Goal: Task Accomplishment & Management: Use online tool/utility

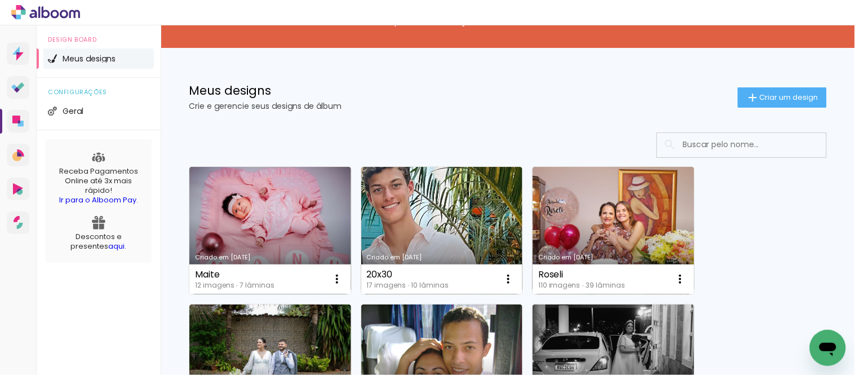
scroll to position [125, 0]
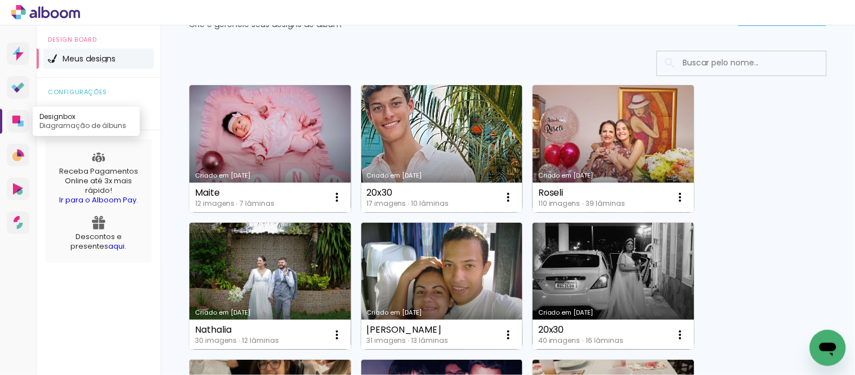
click at [19, 112] on link "Designbox Diagramação de álbuns" at bounding box center [18, 121] width 23 height 23
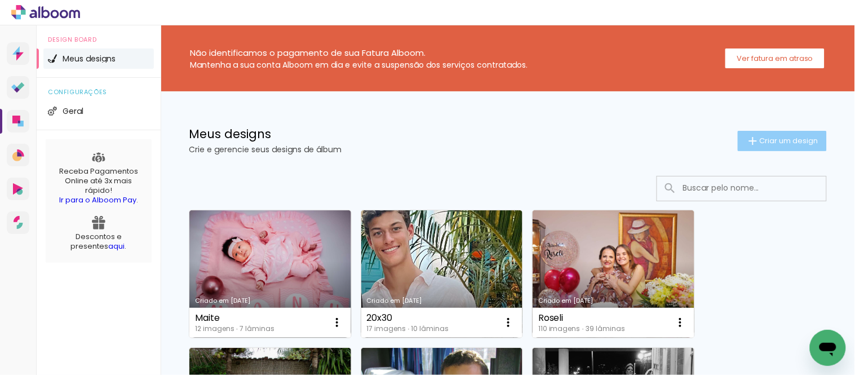
click at [784, 134] on paper-button "Criar um design" at bounding box center [781, 141] width 89 height 20
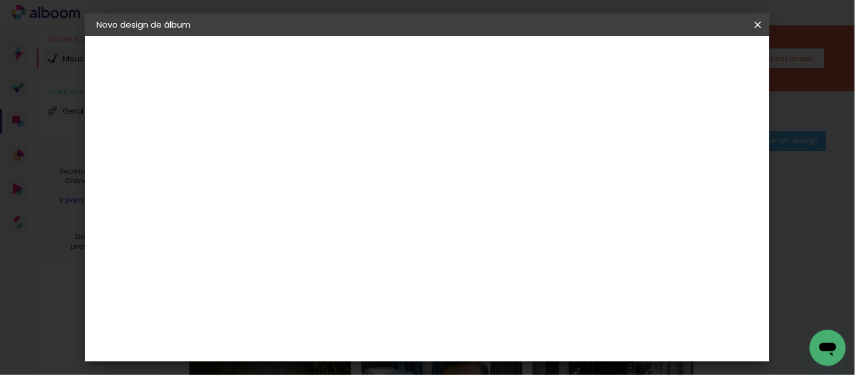
click at [281, 151] on input at bounding box center [281, 151] width 0 height 17
type input "[PERSON_NAME]"
click at [0, 0] on slot "Avançar" at bounding box center [0, 0] width 0 height 0
click at [300, 232] on div "Ágata" at bounding box center [286, 233] width 27 height 9
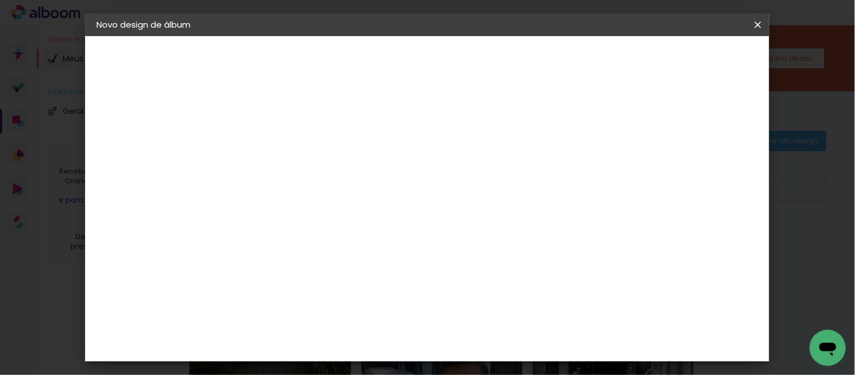
scroll to position [125, 0]
click at [0, 0] on slot "Avançar" at bounding box center [0, 0] width 0 height 0
click at [325, 188] on input "text" at bounding box center [303, 196] width 44 height 17
click at [434, 203] on paper-item "Book" at bounding box center [500, 209] width 225 height 23
type input "Book"
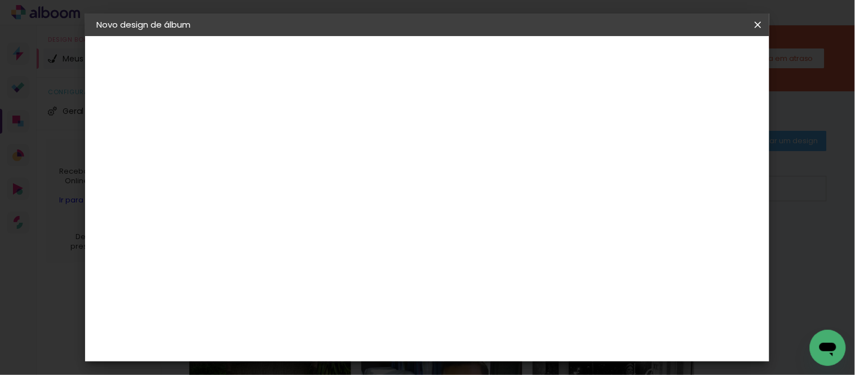
scroll to position [234, 0]
click at [357, 359] on span "20 × 27" at bounding box center [330, 374] width 52 height 30
click at [0, 0] on slot "Avançar" at bounding box center [0, 0] width 0 height 0
click at [497, 48] on header "Revisão Verifique as configurações do seu álbum. Voltar Iniciar design" at bounding box center [364, 69] width 265 height 67
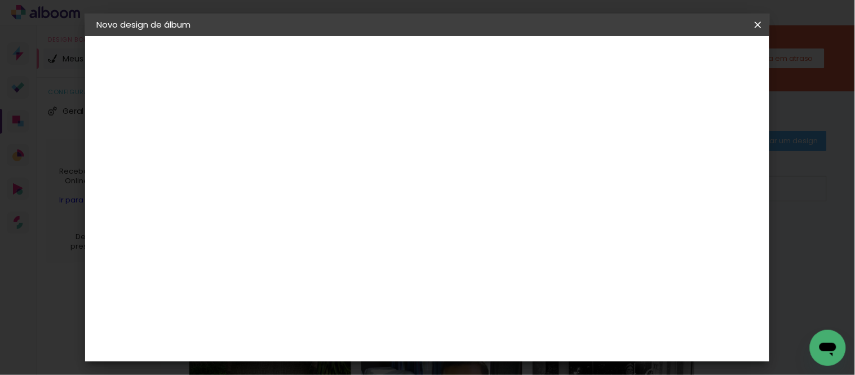
click at [469, 56] on span "Iniciar design" at bounding box center [456, 64] width 26 height 16
click at [469, 58] on span "Iniciar design" at bounding box center [456, 64] width 26 height 16
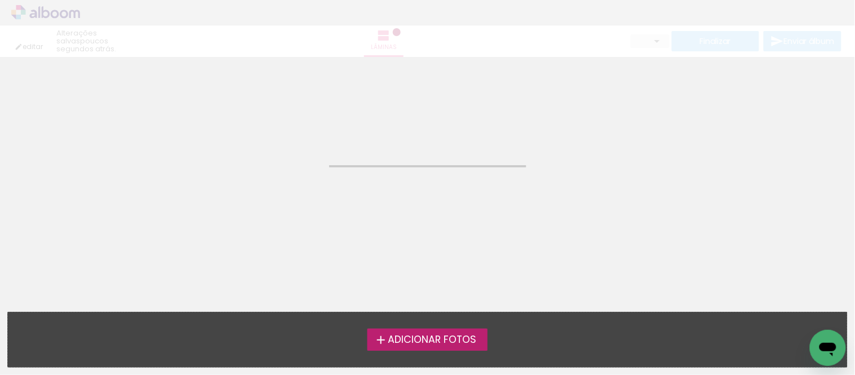
click at [440, 340] on span "Adicionar Fotos" at bounding box center [432, 340] width 88 height 10
click at [0, 0] on input "file" at bounding box center [0, 0] width 0 height 0
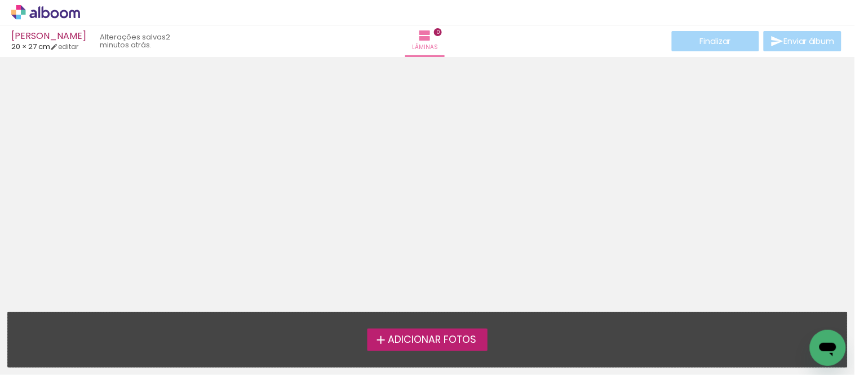
click at [412, 344] on span "Adicionar Fotos" at bounding box center [432, 340] width 88 height 10
click at [0, 0] on input "file" at bounding box center [0, 0] width 0 height 0
click at [424, 345] on span "Adicionar Fotos" at bounding box center [432, 340] width 88 height 10
click at [0, 0] on input "file" at bounding box center [0, 0] width 0 height 0
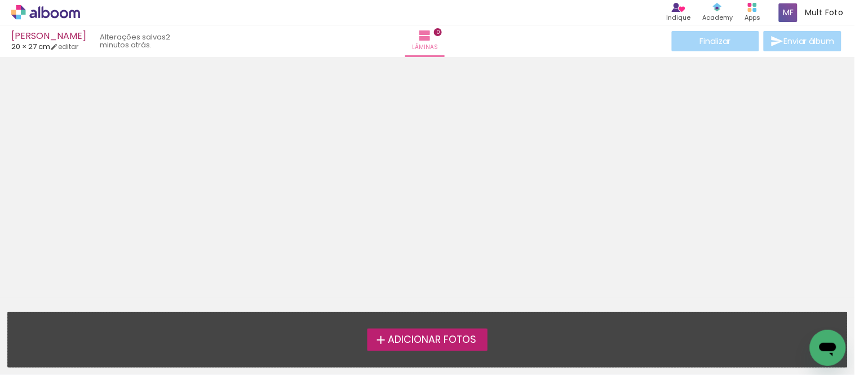
scroll to position [35, 0]
click at [434, 336] on span "Adicionar Fotos" at bounding box center [432, 340] width 88 height 10
click at [0, 0] on input "file" at bounding box center [0, 0] width 0 height 0
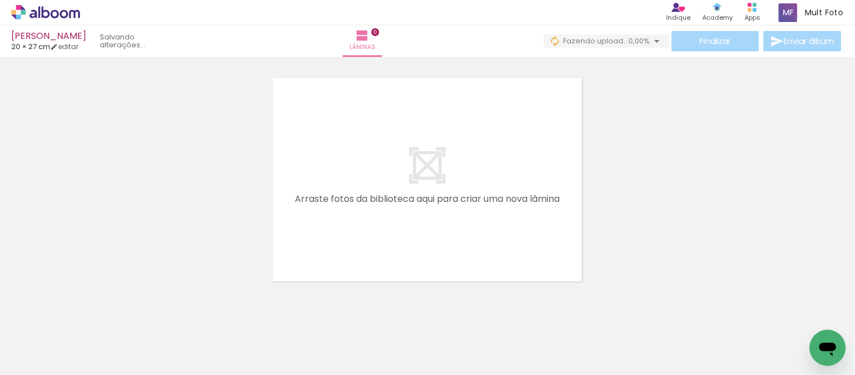
scroll to position [0, 0]
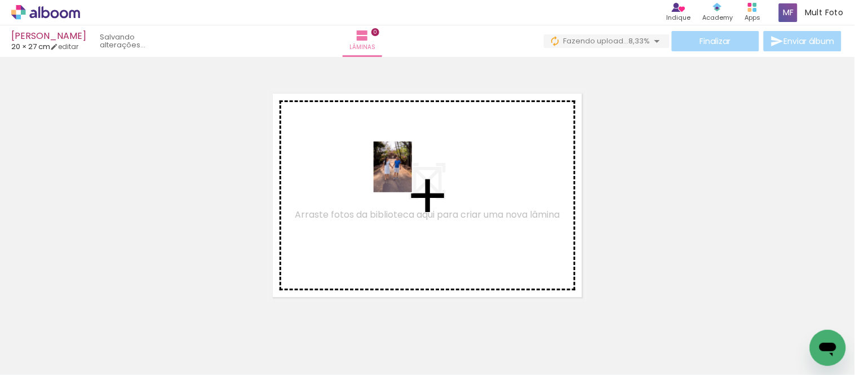
drag, startPoint x: 108, startPoint y: 345, endPoint x: 410, endPoint y: 175, distance: 346.9
click at [410, 175] on quentale-workspace at bounding box center [427, 187] width 855 height 375
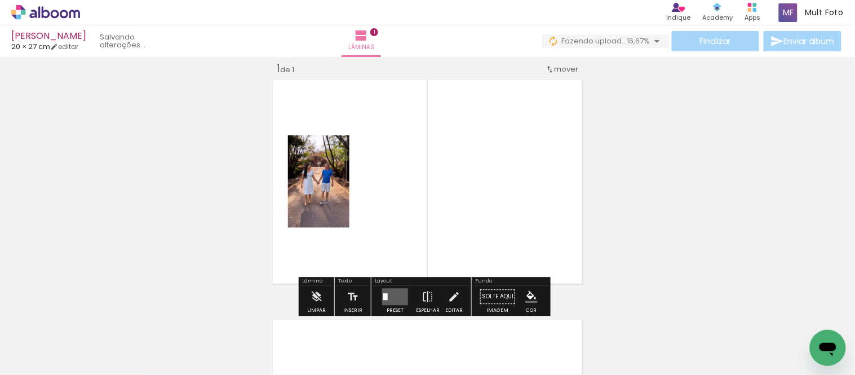
scroll to position [14, 0]
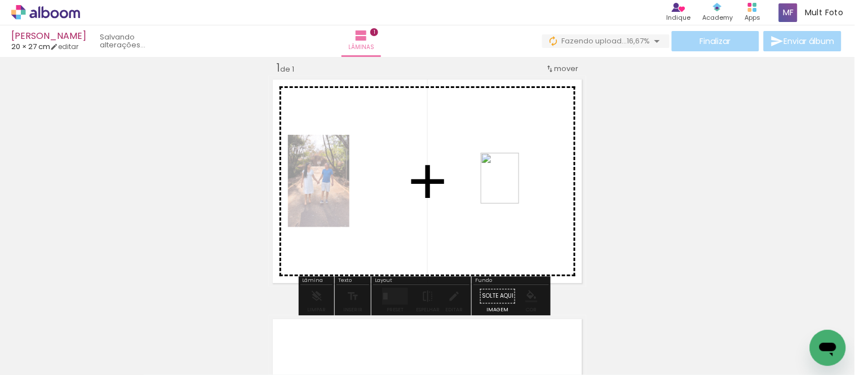
drag, startPoint x: 192, startPoint y: 346, endPoint x: 522, endPoint y: 184, distance: 367.4
click at [522, 184] on quentale-workspace at bounding box center [427, 187] width 855 height 375
drag, startPoint x: 309, startPoint y: 357, endPoint x: 348, endPoint y: 183, distance: 179.0
click at [348, 183] on quentale-workspace at bounding box center [427, 187] width 855 height 375
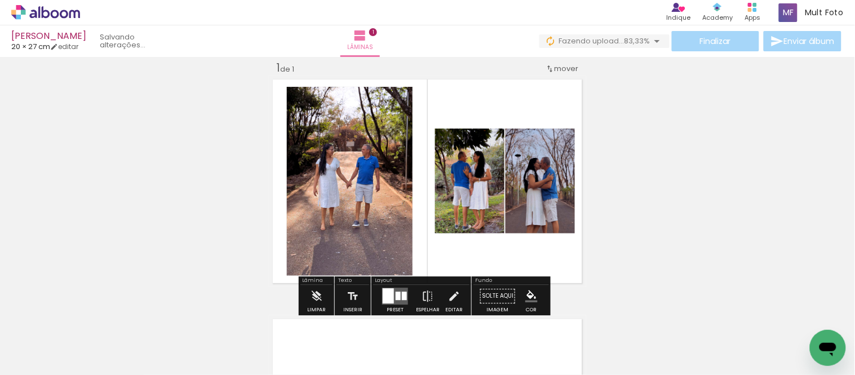
click at [691, 217] on div "Inserir lâmina 1 de 1" at bounding box center [427, 286] width 855 height 479
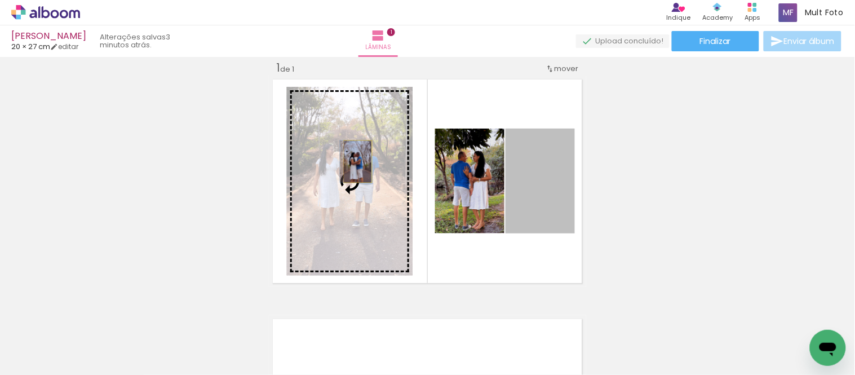
drag, startPoint x: 537, startPoint y: 192, endPoint x: 347, endPoint y: 158, distance: 193.4
click at [0, 0] on slot at bounding box center [0, 0] width 0 height 0
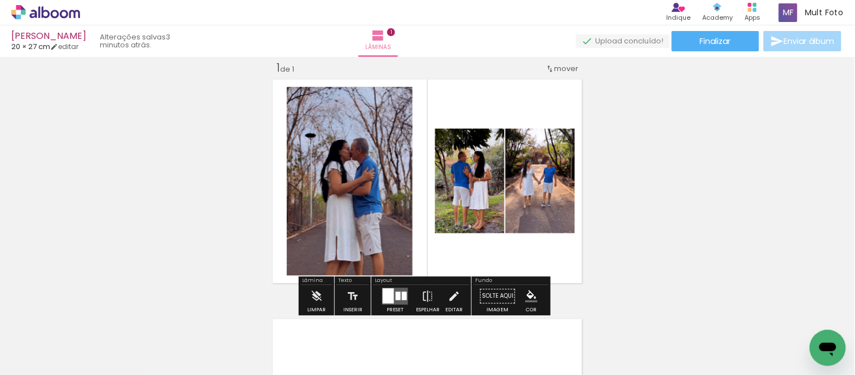
click at [633, 207] on div "Inserir lâmina 1 de 1" at bounding box center [427, 286] width 855 height 479
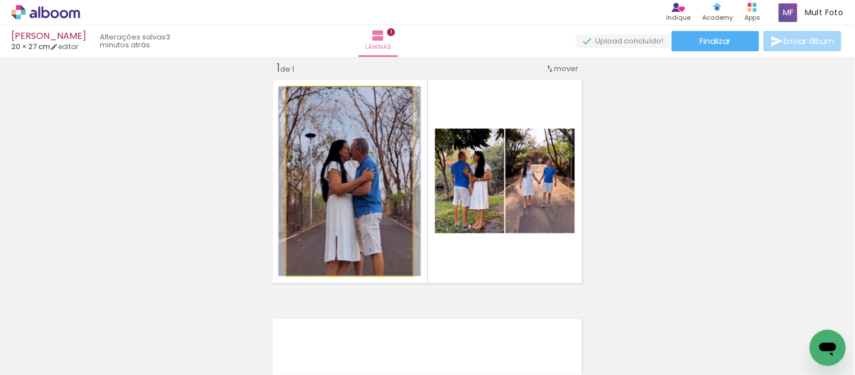
click at [353, 184] on quentale-photo at bounding box center [350, 181] width 126 height 189
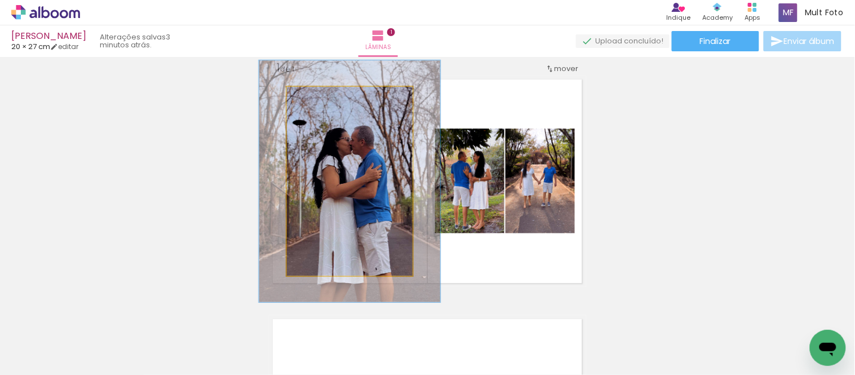
drag, startPoint x: 316, startPoint y: 105, endPoint x: 327, endPoint y: 105, distance: 11.3
type paper-slider "128"
click at [327, 105] on div at bounding box center [325, 99] width 18 height 18
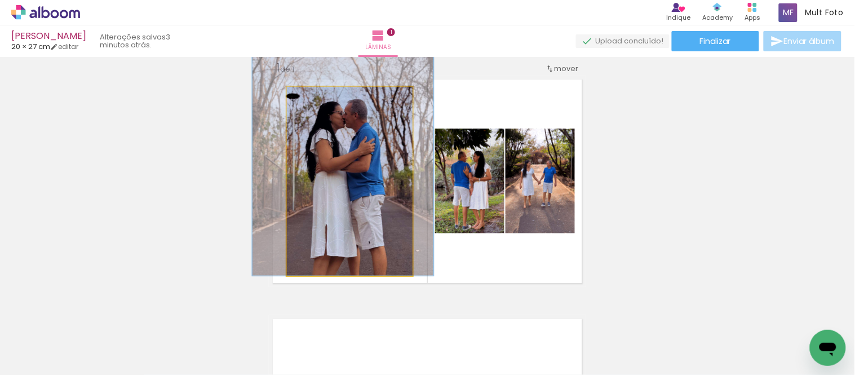
drag, startPoint x: 353, startPoint y: 182, endPoint x: 346, endPoint y: 152, distance: 30.6
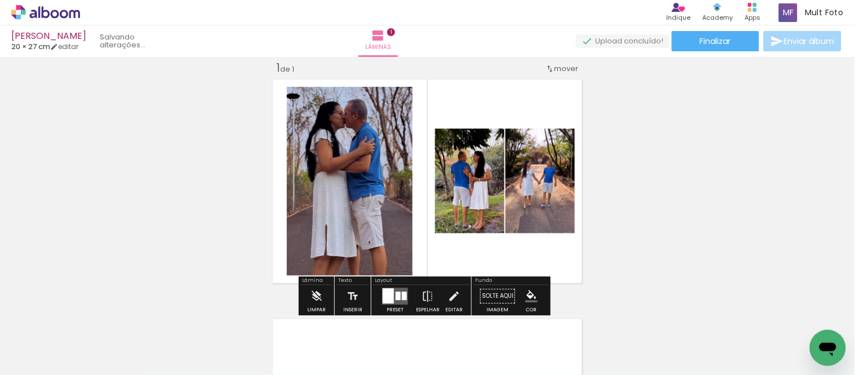
click at [695, 190] on div "Inserir lâmina 1 de 1" at bounding box center [427, 286] width 855 height 479
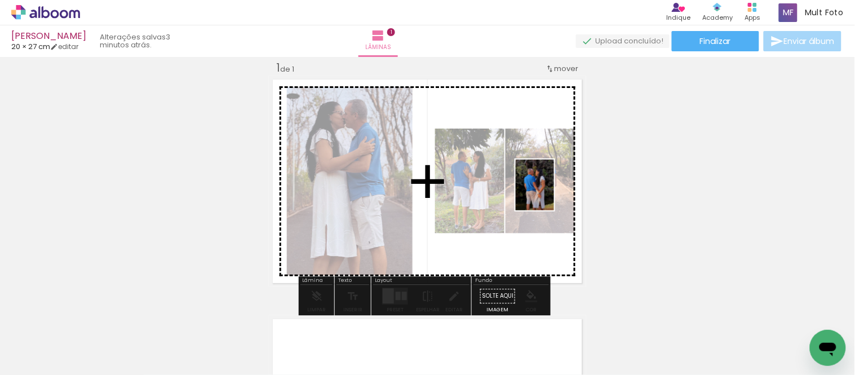
drag, startPoint x: 241, startPoint y: 347, endPoint x: 557, endPoint y: 193, distance: 351.5
click at [557, 193] on quentale-workspace at bounding box center [427, 187] width 855 height 375
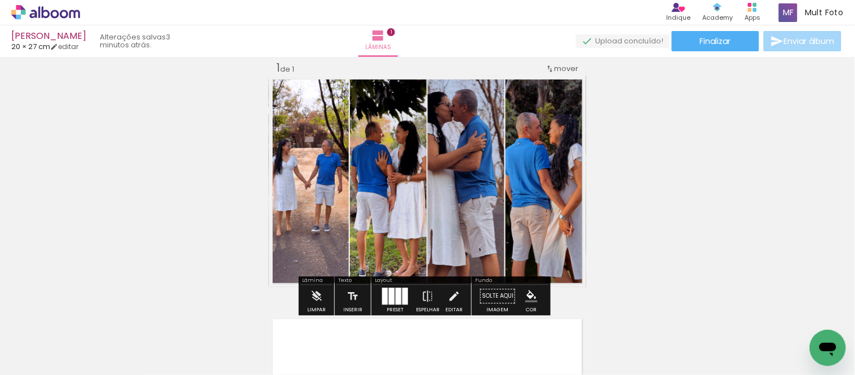
click at [694, 185] on div "Inserir lâmina 1 de 1" at bounding box center [427, 286] width 855 height 479
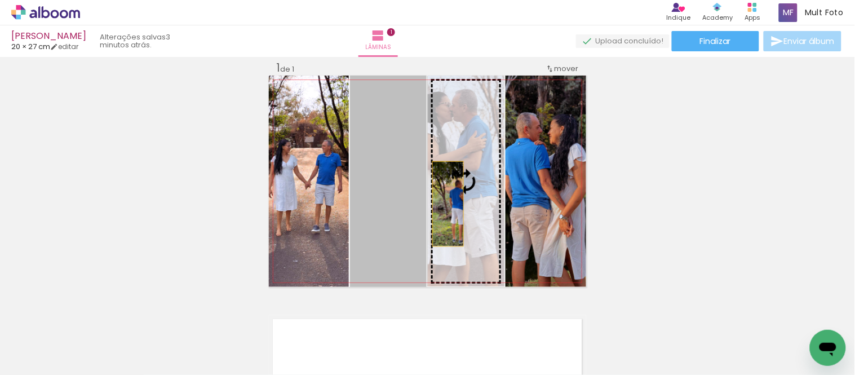
drag, startPoint x: 383, startPoint y: 225, endPoint x: 434, endPoint y: 205, distance: 54.6
click at [0, 0] on slot at bounding box center [0, 0] width 0 height 0
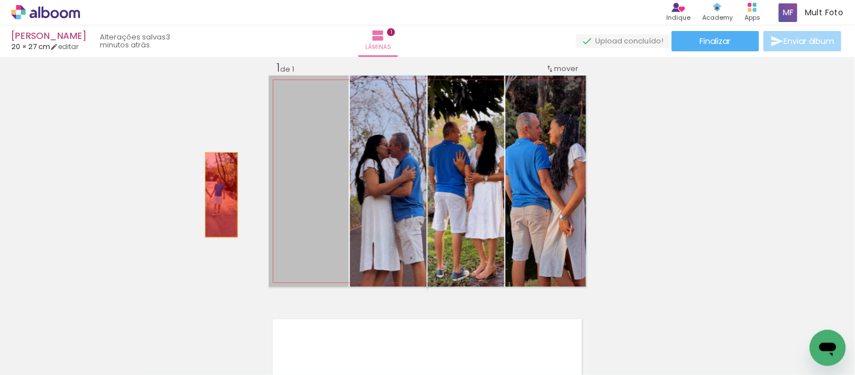
drag, startPoint x: 295, startPoint y: 195, endPoint x: 142, endPoint y: 192, distance: 153.3
click at [142, 192] on div "Inserir lâmina 1 de 1" at bounding box center [427, 286] width 855 height 479
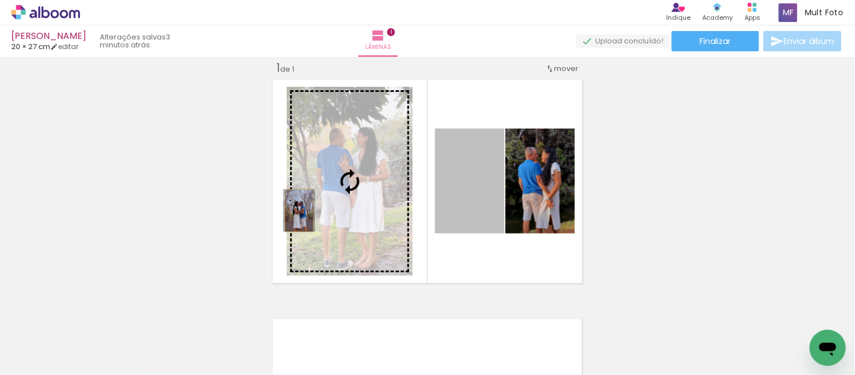
drag, startPoint x: 459, startPoint y: 209, endPoint x: 295, endPoint y: 210, distance: 164.0
click at [0, 0] on slot at bounding box center [0, 0] width 0 height 0
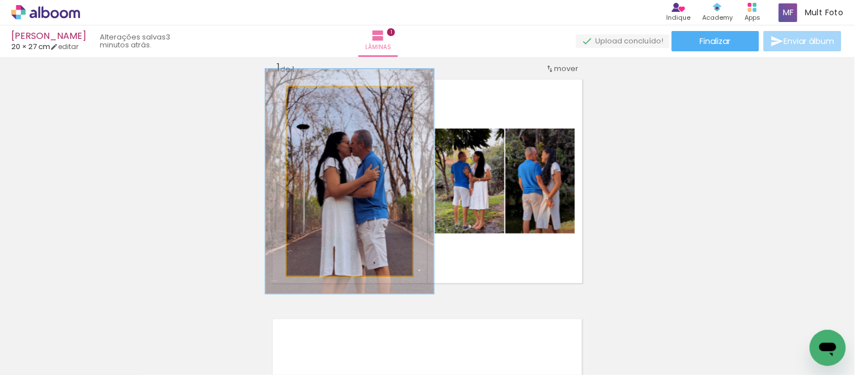
drag, startPoint x: 312, startPoint y: 99, endPoint x: 319, endPoint y: 99, distance: 7.3
type paper-slider "119"
click at [319, 99] on div at bounding box center [321, 99] width 10 height 10
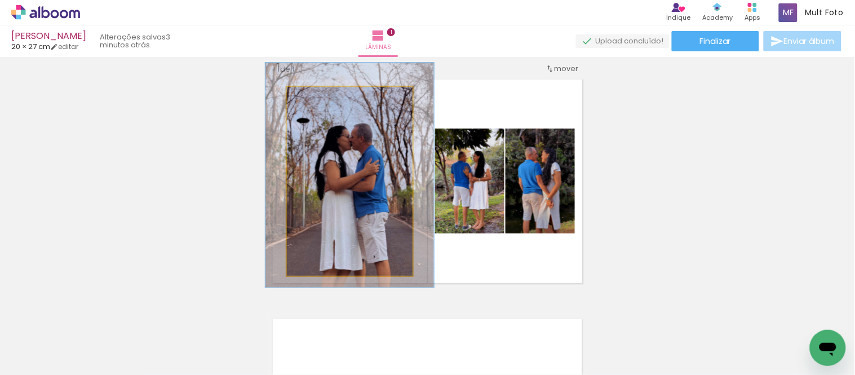
drag, startPoint x: 379, startPoint y: 186, endPoint x: 381, endPoint y: 172, distance: 14.7
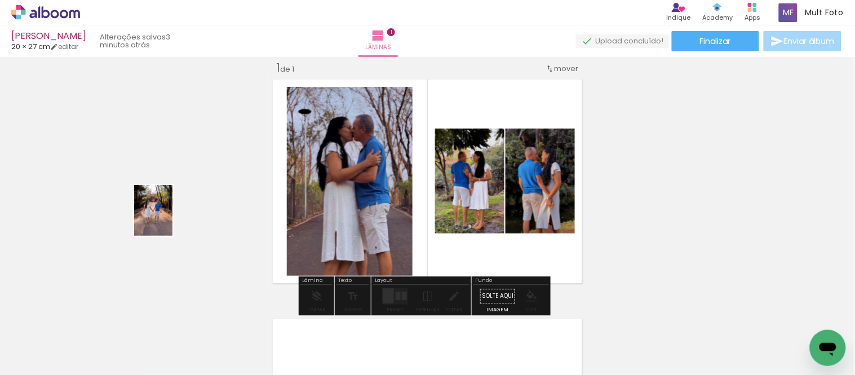
drag, startPoint x: 128, startPoint y: 342, endPoint x: 168, endPoint y: 219, distance: 129.5
click at [168, 219] on quentale-workspace at bounding box center [427, 187] width 855 height 375
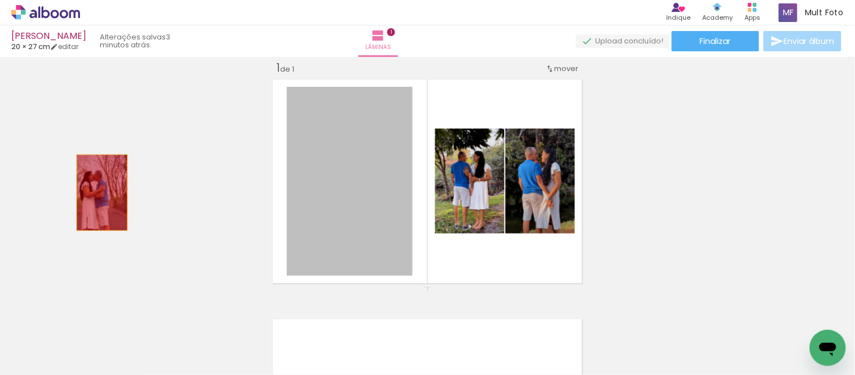
drag, startPoint x: 370, startPoint y: 188, endPoint x: 125, endPoint y: 250, distance: 252.2
click at [96, 190] on div "Inserir lâmina 1 de 1" at bounding box center [427, 286] width 855 height 479
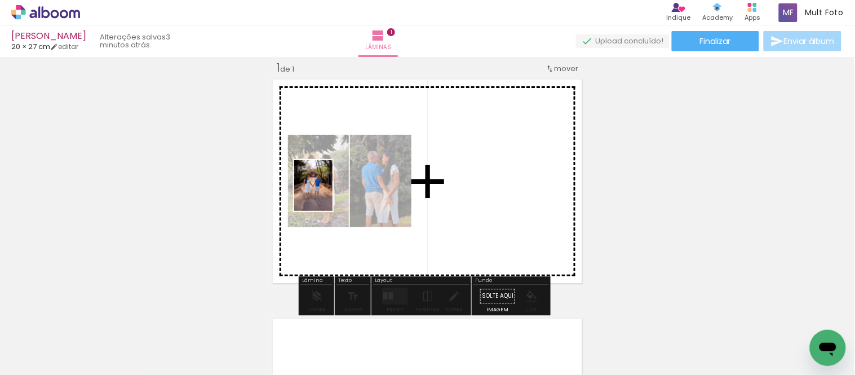
drag, startPoint x: 158, startPoint y: 316, endPoint x: 331, endPoint y: 189, distance: 214.4
click at [331, 189] on quentale-workspace at bounding box center [427, 187] width 855 height 375
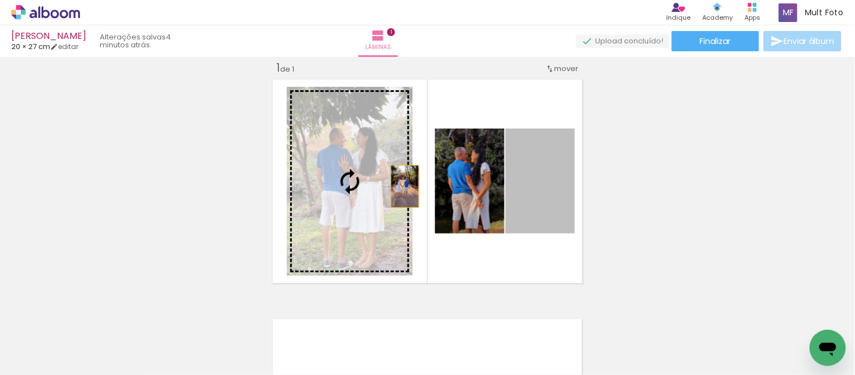
drag, startPoint x: 554, startPoint y: 192, endPoint x: 377, endPoint y: 177, distance: 177.5
click at [0, 0] on slot at bounding box center [0, 0] width 0 height 0
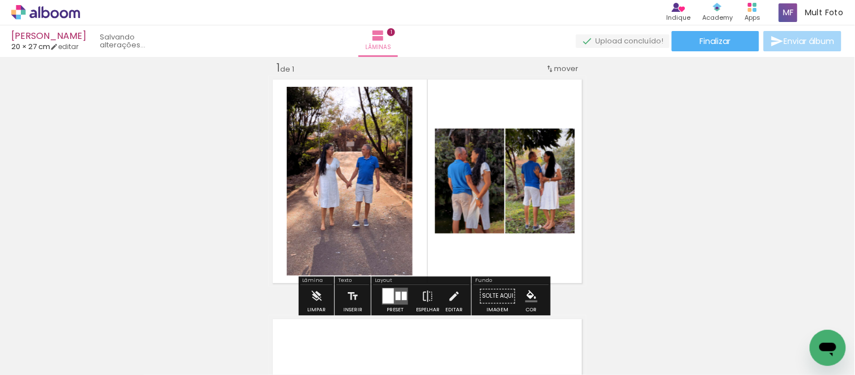
click at [651, 196] on div "Inserir lâmina 1 de 1" at bounding box center [427, 286] width 855 height 479
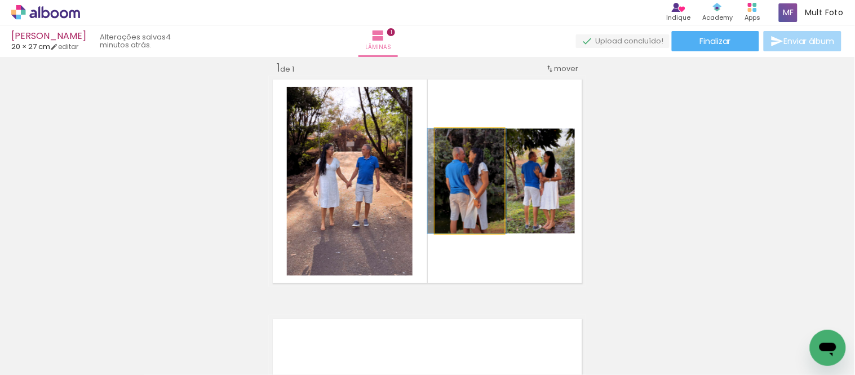
drag, startPoint x: 494, startPoint y: 190, endPoint x: 491, endPoint y: 170, distance: 21.0
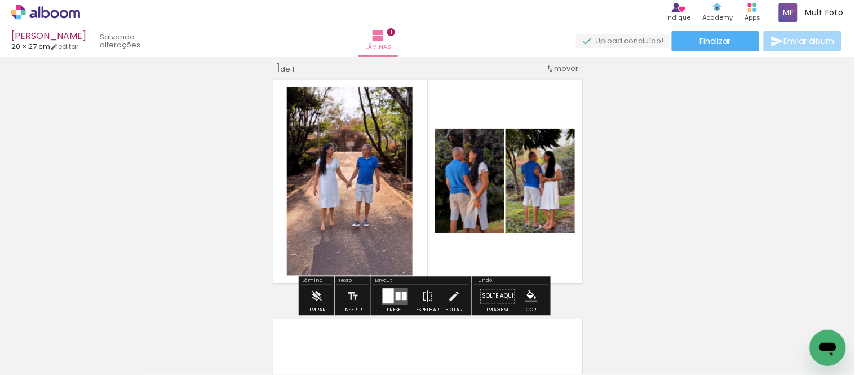
click at [682, 181] on div "Inserir lâmina 1 de 1" at bounding box center [427, 286] width 855 height 479
click at [345, 205] on quentale-photo at bounding box center [350, 181] width 126 height 189
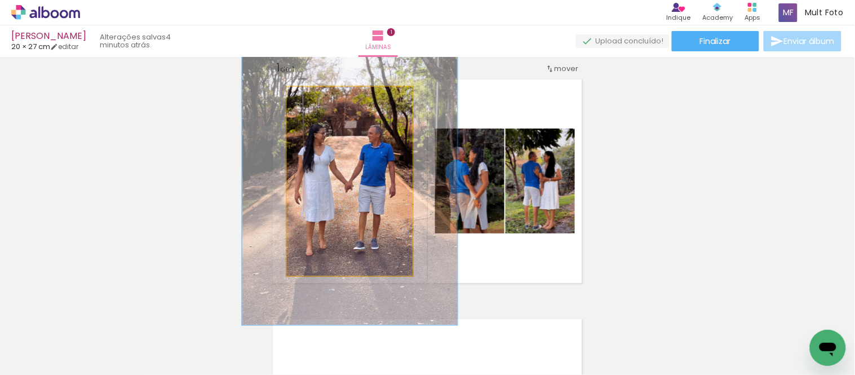
drag, startPoint x: 307, startPoint y: 98, endPoint x: 328, endPoint y: 99, distance: 20.9
type paper-slider "152"
click at [329, 99] on div at bounding box center [334, 99] width 10 height 10
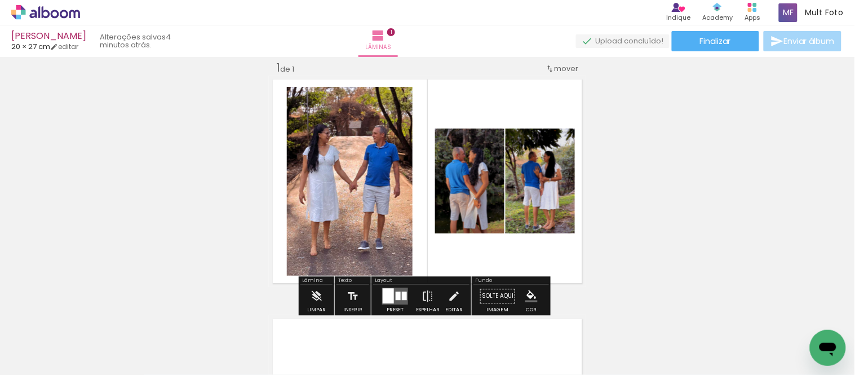
click at [794, 174] on div "Inserir lâmina 1 de 1" at bounding box center [427, 286] width 855 height 479
click at [759, 184] on div "Inserir lâmina 1 de 1" at bounding box center [427, 286] width 855 height 479
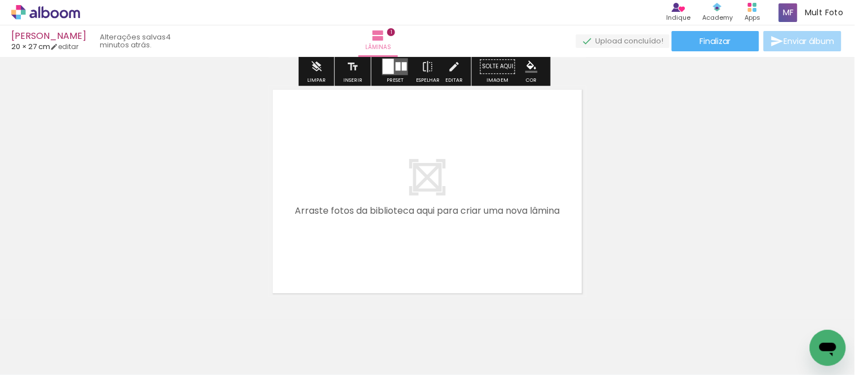
scroll to position [265, 0]
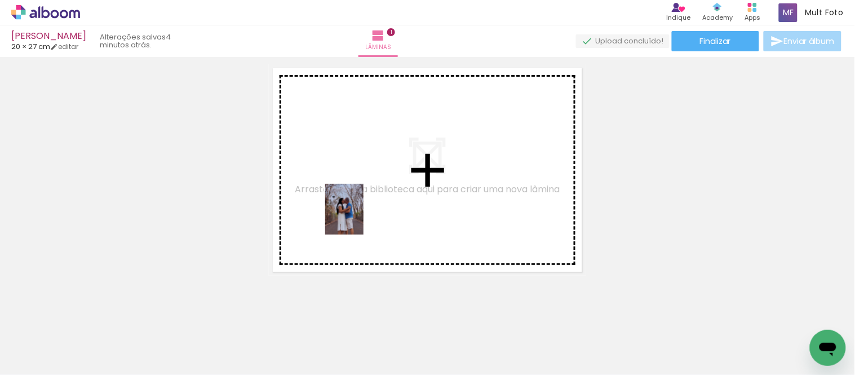
drag, startPoint x: 323, startPoint y: 348, endPoint x: 359, endPoint y: 217, distance: 135.4
click at [359, 217] on quentale-workspace at bounding box center [427, 187] width 855 height 375
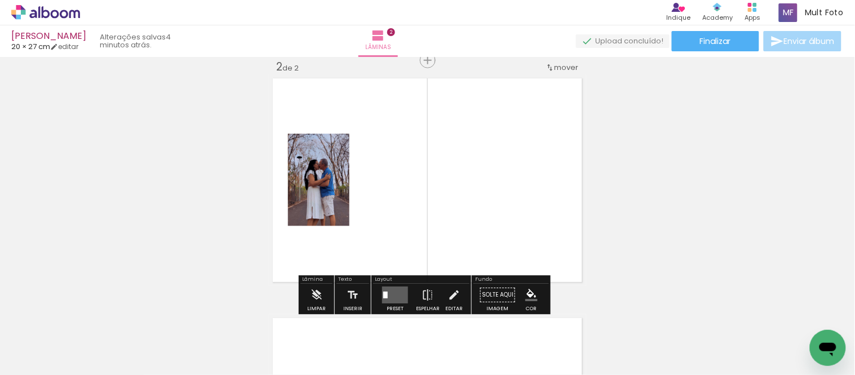
scroll to position [254, 0]
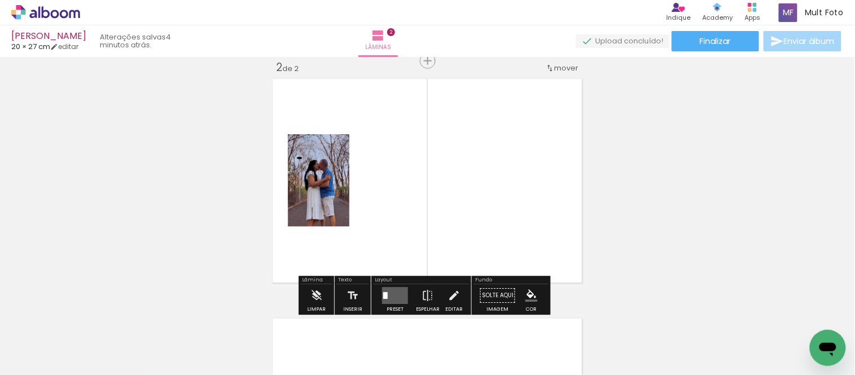
click at [763, 149] on div "Inserir lâmina 1 de 2 Inserir lâmina 2 de 2" at bounding box center [427, 166] width 855 height 719
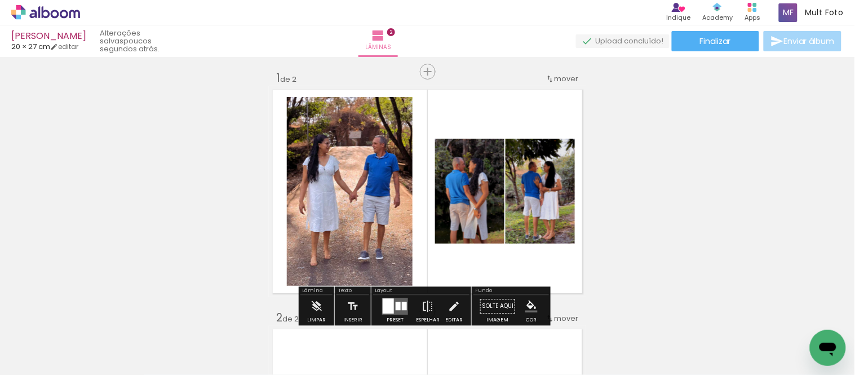
scroll to position [0, 0]
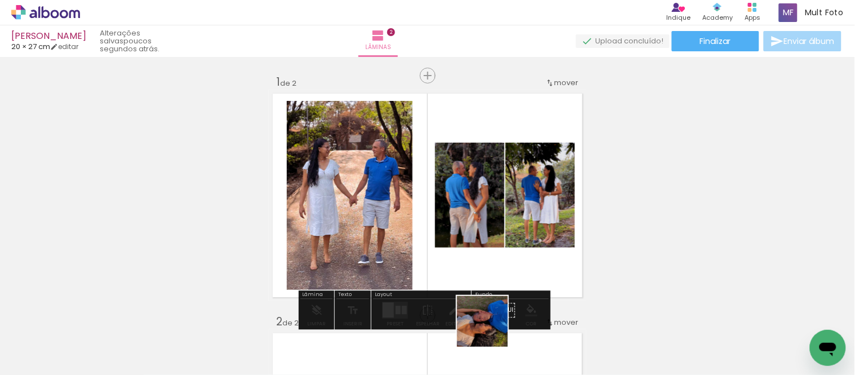
drag, startPoint x: 491, startPoint y: 339, endPoint x: 508, endPoint y: 220, distance: 120.1
click at [508, 220] on quentale-workspace at bounding box center [427, 187] width 855 height 375
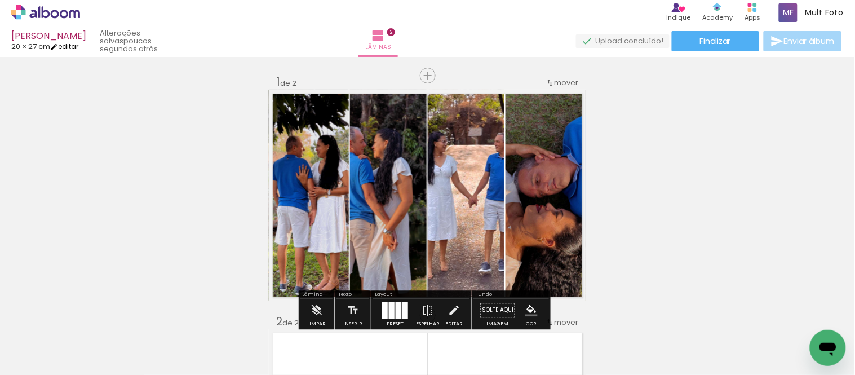
click at [66, 46] on link "editar" at bounding box center [64, 47] width 28 height 10
type input "27"
type input "40,6"
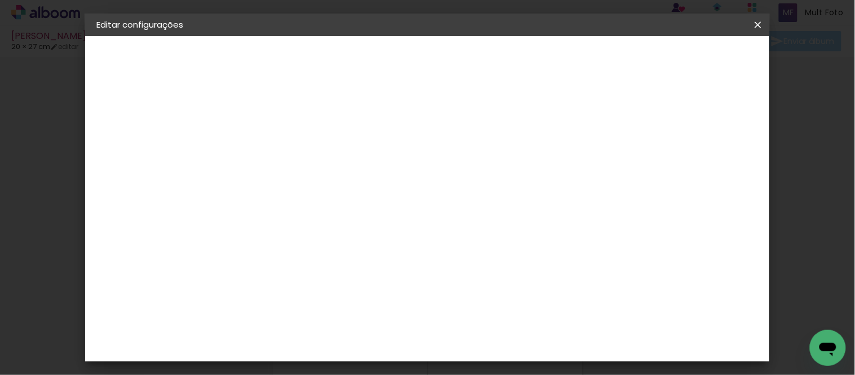
click at [753, 21] on iron-icon at bounding box center [758, 24] width 14 height 11
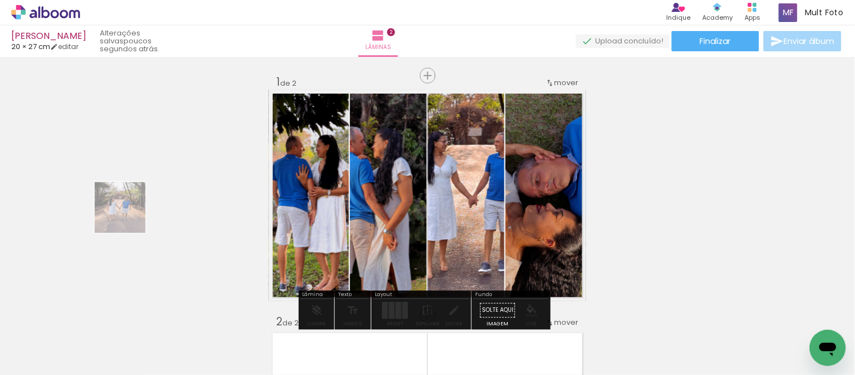
drag, startPoint x: 130, startPoint y: 246, endPoint x: 132, endPoint y: 228, distance: 18.2
click at [128, 211] on quentale-workspace at bounding box center [427, 187] width 855 height 375
drag, startPoint x: 141, startPoint y: 248, endPoint x: 133, endPoint y: 247, distance: 8.5
click at [128, 220] on quentale-workspace at bounding box center [427, 187] width 855 height 375
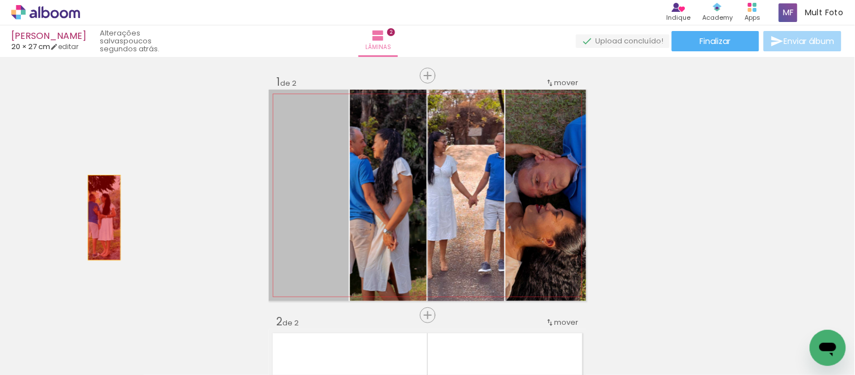
drag, startPoint x: 294, startPoint y: 199, endPoint x: 371, endPoint y: 199, distance: 77.2
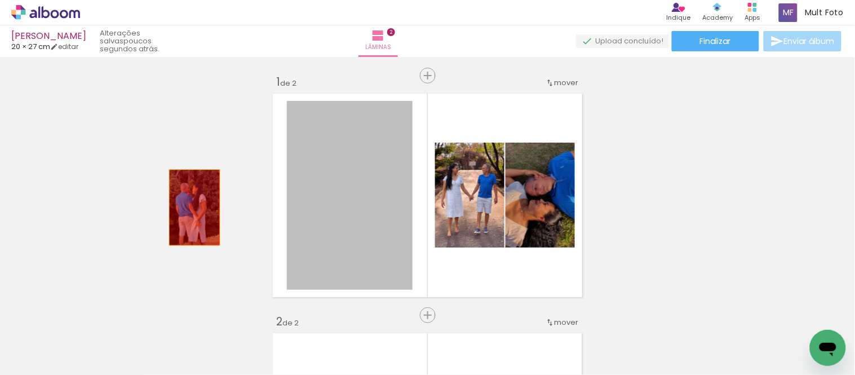
drag, startPoint x: 375, startPoint y: 198, endPoint x: 397, endPoint y: 195, distance: 21.6
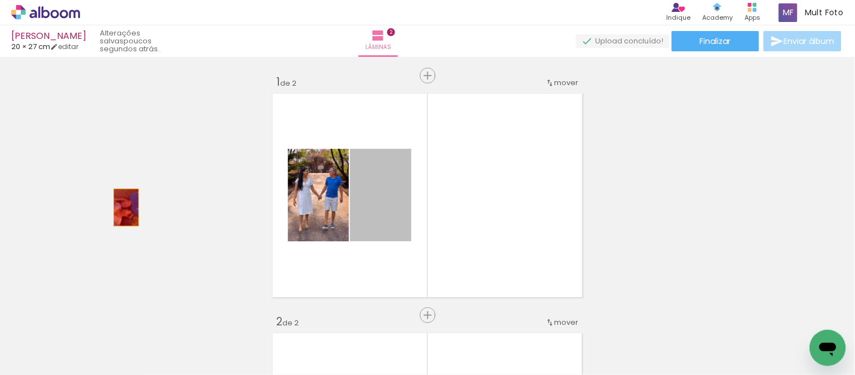
drag, startPoint x: 371, startPoint y: 203, endPoint x: 122, endPoint y: 207, distance: 249.1
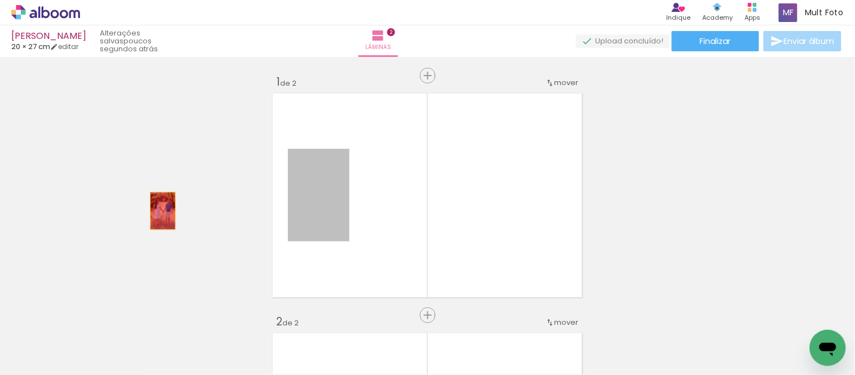
drag, startPoint x: 269, startPoint y: 211, endPoint x: 128, endPoint y: 211, distance: 140.8
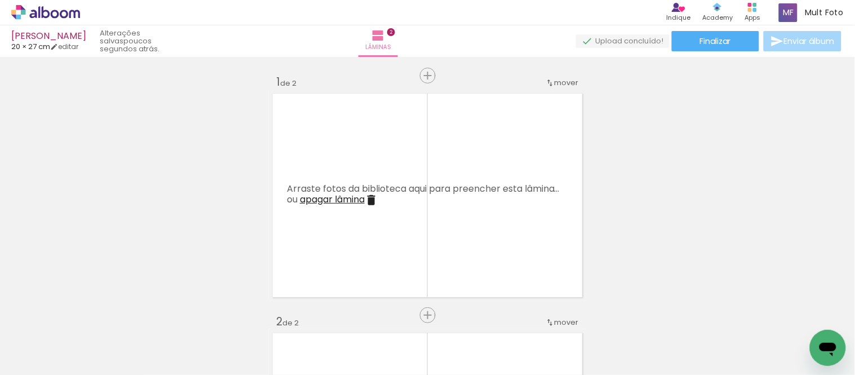
click at [94, 316] on iron-icon at bounding box center [88, 314] width 12 height 12
click at [93, 316] on iron-icon at bounding box center [88, 314] width 12 height 12
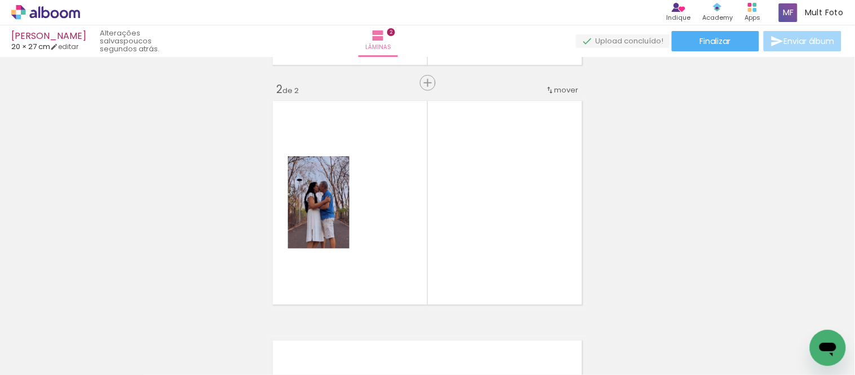
scroll to position [254, 0]
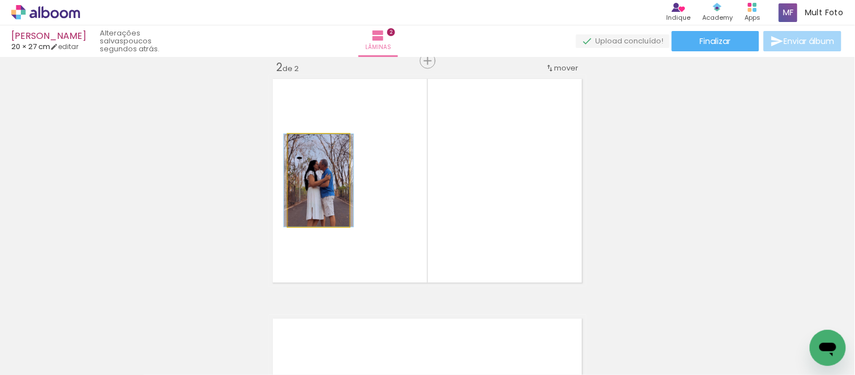
drag, startPoint x: 335, startPoint y: 198, endPoint x: 192, endPoint y: 199, distance: 143.1
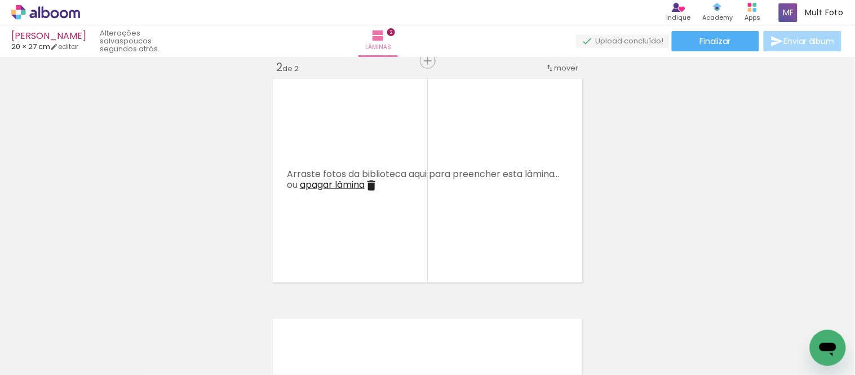
click at [94, 312] on iron-icon at bounding box center [88, 314] width 12 height 12
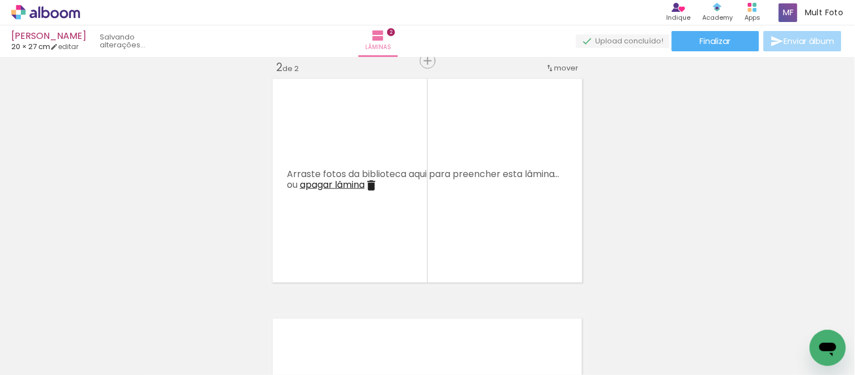
click at [94, 312] on iron-icon at bounding box center [88, 314] width 12 height 12
click at [94, 313] on iron-icon at bounding box center [88, 314] width 12 height 12
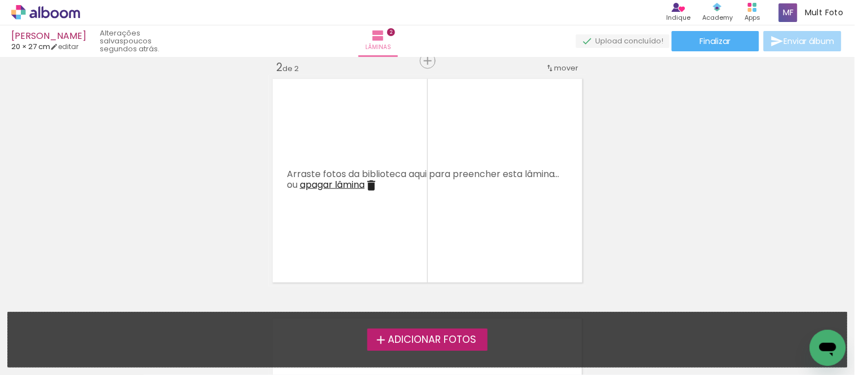
click at [446, 340] on span "Adicionar Fotos" at bounding box center [432, 340] width 88 height 10
click at [0, 0] on input "file" at bounding box center [0, 0] width 0 height 0
click at [408, 339] on span "Adicionar Fotos" at bounding box center [432, 340] width 88 height 10
click at [0, 0] on input "file" at bounding box center [0, 0] width 0 height 0
click at [460, 345] on span "Adicionar Fotos" at bounding box center [432, 340] width 88 height 10
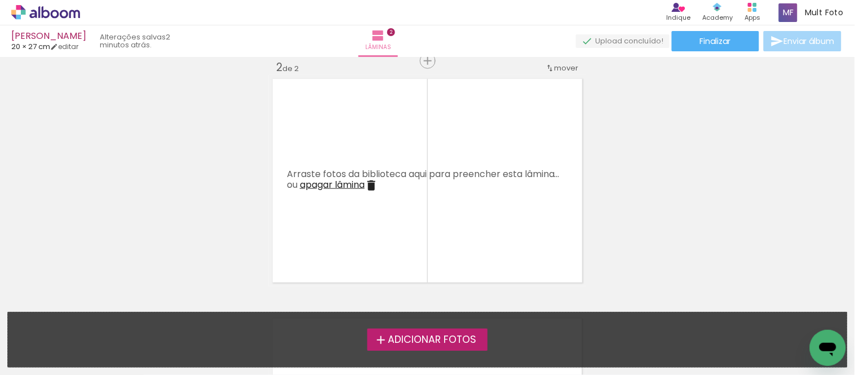
click at [0, 0] on input "file" at bounding box center [0, 0] width 0 height 0
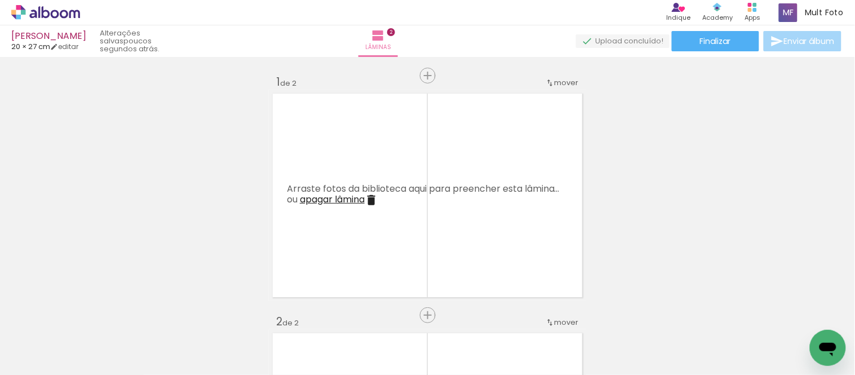
scroll to position [0, 0]
drag, startPoint x: 111, startPoint y: 342, endPoint x: 118, endPoint y: 338, distance: 8.3
click at [118, 338] on div at bounding box center [113, 337] width 42 height 56
drag, startPoint x: 190, startPoint y: 341, endPoint x: 203, endPoint y: 349, distance: 15.0
click at [197, 349] on div at bounding box center [176, 337] width 42 height 56
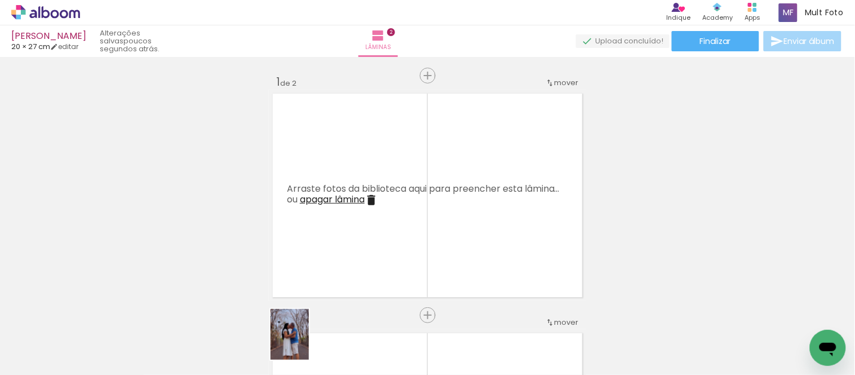
drag, startPoint x: 311, startPoint y: 348, endPoint x: 304, endPoint y: 343, distance: 8.5
click at [304, 343] on div at bounding box center [302, 337] width 42 height 56
click at [118, 341] on div at bounding box center [113, 337] width 42 height 56
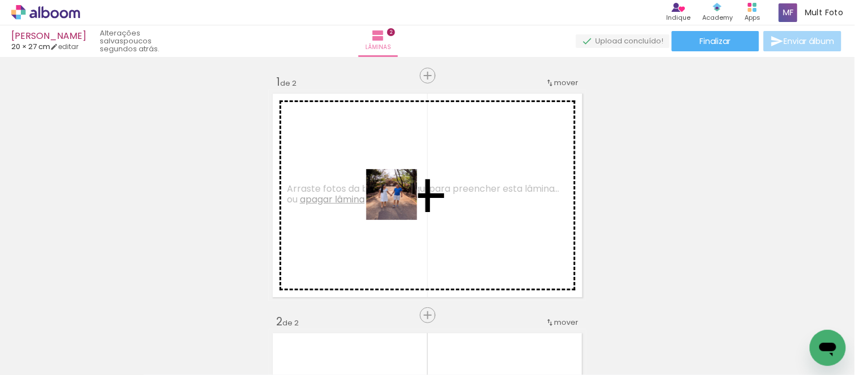
drag, startPoint x: 286, startPoint y: 278, endPoint x: 366, endPoint y: 221, distance: 97.8
click at [404, 195] on quentale-workspace at bounding box center [427, 187] width 855 height 375
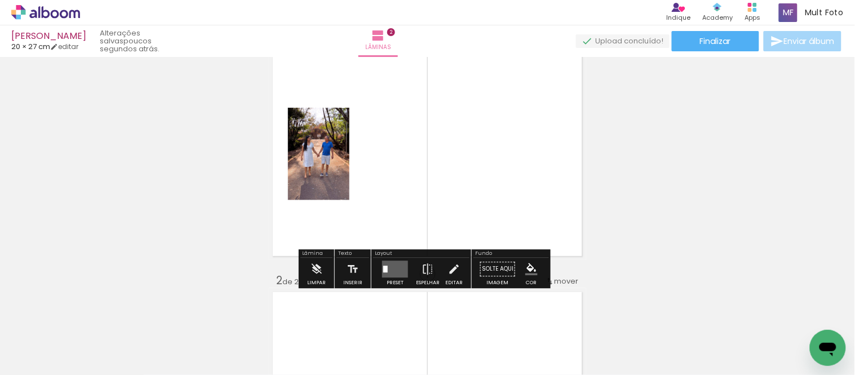
scroll to position [63, 0]
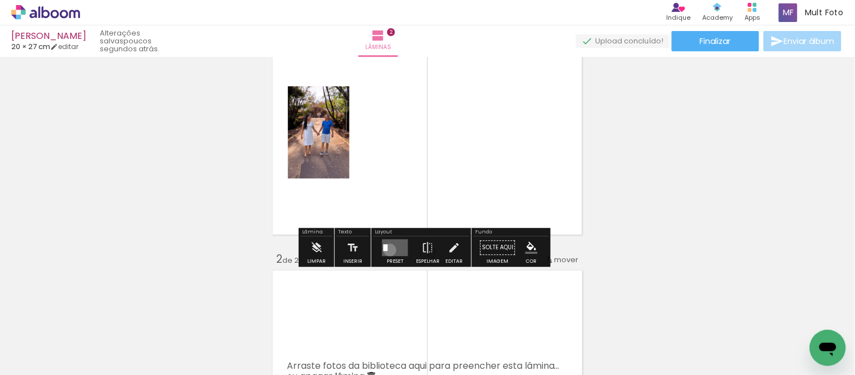
click at [387, 250] on quentale-layouter at bounding box center [395, 247] width 26 height 17
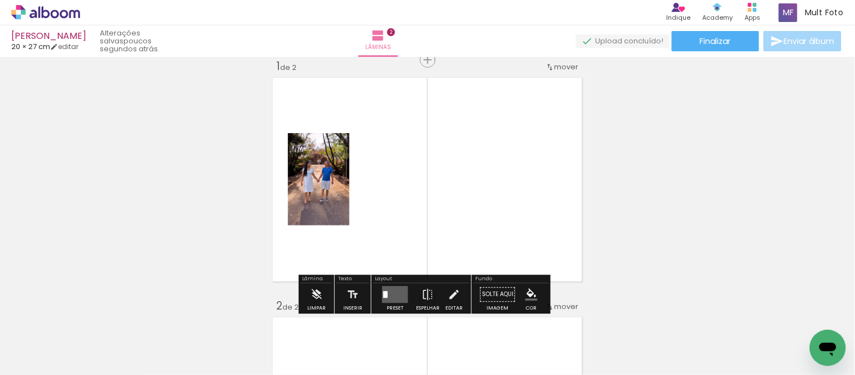
scroll to position [14, 0]
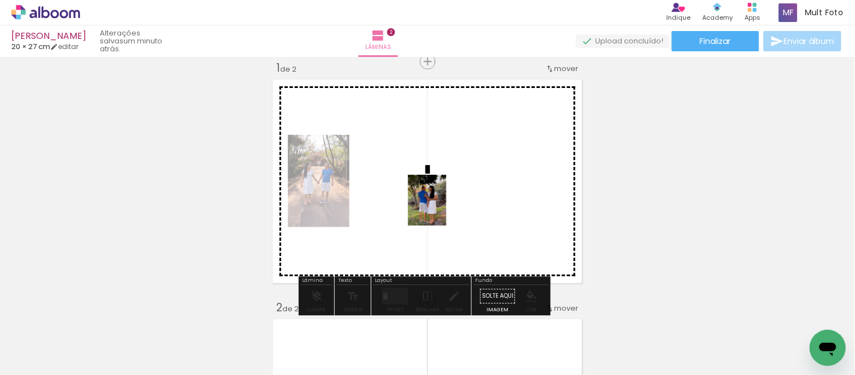
drag, startPoint x: 192, startPoint y: 343, endPoint x: 442, endPoint y: 208, distance: 283.3
click at [442, 208] on quentale-workspace at bounding box center [427, 187] width 855 height 375
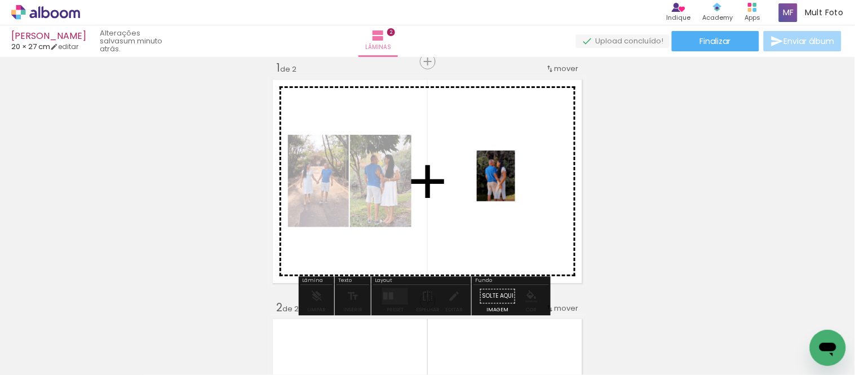
drag, startPoint x: 296, startPoint y: 316, endPoint x: 510, endPoint y: 184, distance: 251.1
click at [510, 184] on quentale-workspace at bounding box center [427, 187] width 855 height 375
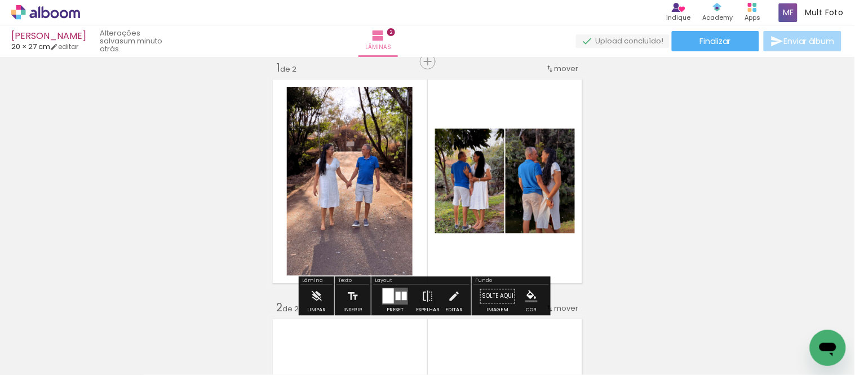
click at [354, 131] on quentale-photo at bounding box center [350, 181] width 126 height 189
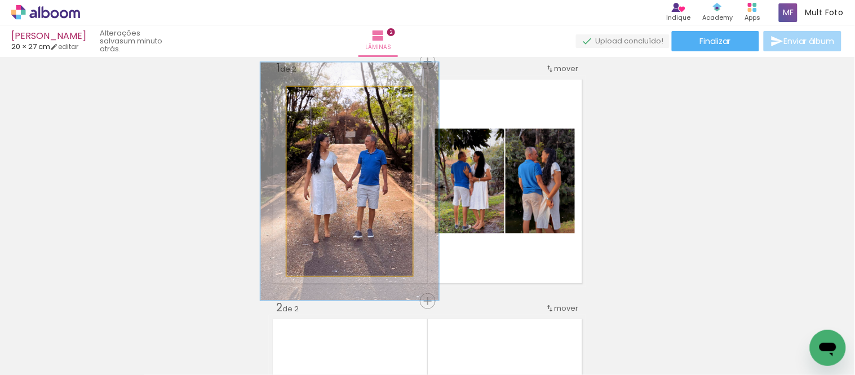
drag, startPoint x: 317, startPoint y: 98, endPoint x: 356, endPoint y: 204, distance: 112.8
type paper-slider "129"
click at [328, 97] on div at bounding box center [323, 99] width 18 height 18
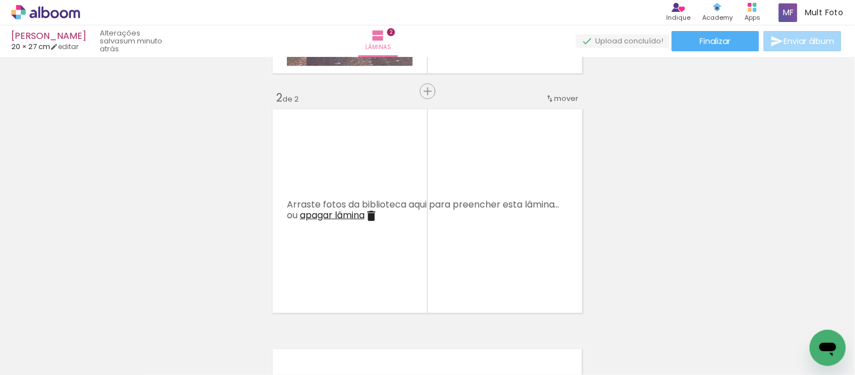
scroll to position [202, 0]
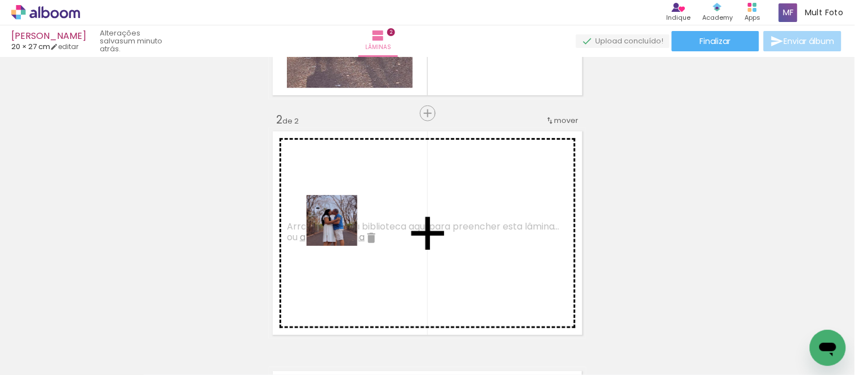
drag, startPoint x: 313, startPoint y: 346, endPoint x: 341, endPoint y: 222, distance: 127.1
click at [341, 222] on quentale-workspace at bounding box center [427, 187] width 855 height 375
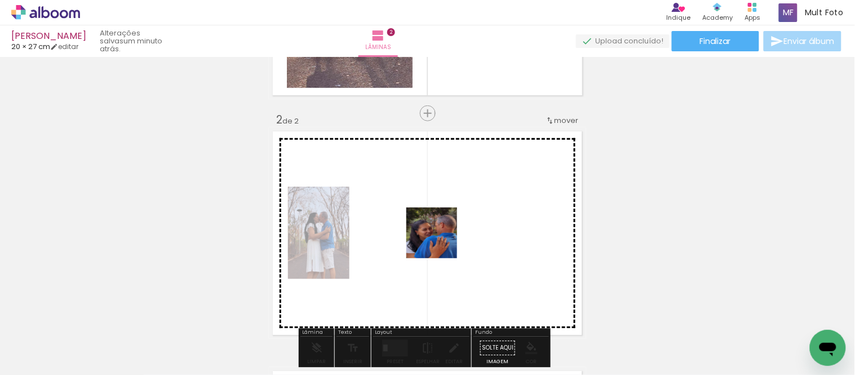
drag, startPoint x: 434, startPoint y: 342, endPoint x: 452, endPoint y: 228, distance: 115.8
click at [452, 228] on quentale-workspace at bounding box center [427, 187] width 855 height 375
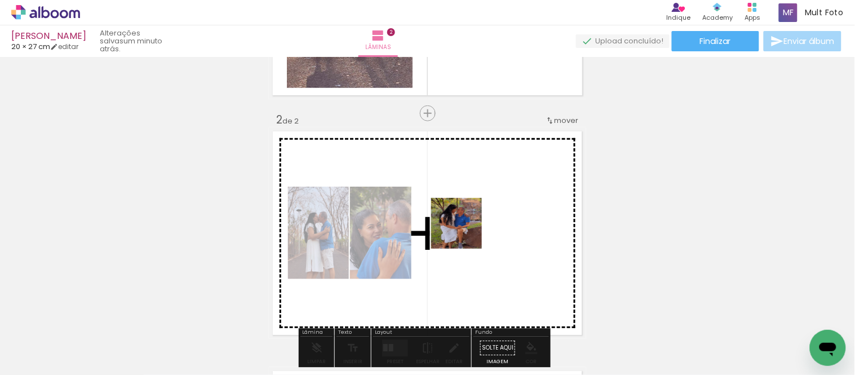
drag, startPoint x: 362, startPoint y: 344, endPoint x: 465, endPoint y: 232, distance: 152.4
click at [465, 232] on quentale-workspace at bounding box center [427, 187] width 855 height 375
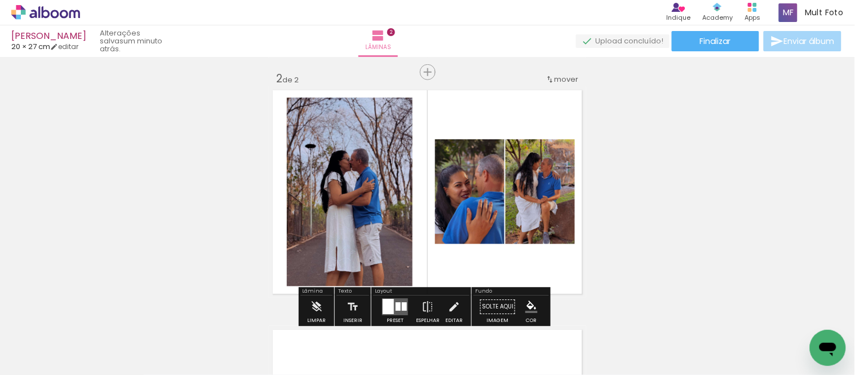
scroll to position [265, 0]
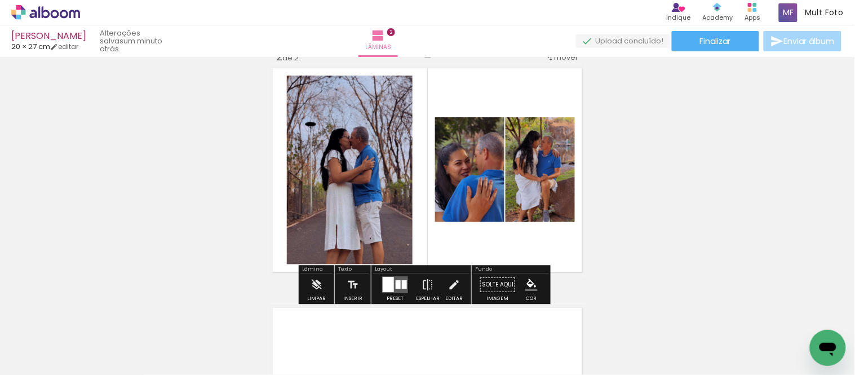
click at [401, 289] on quentale-layouter at bounding box center [395, 284] width 26 height 17
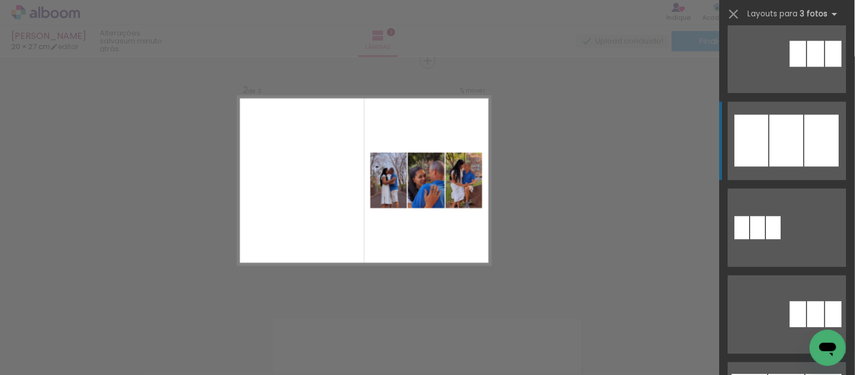
scroll to position [626, 0]
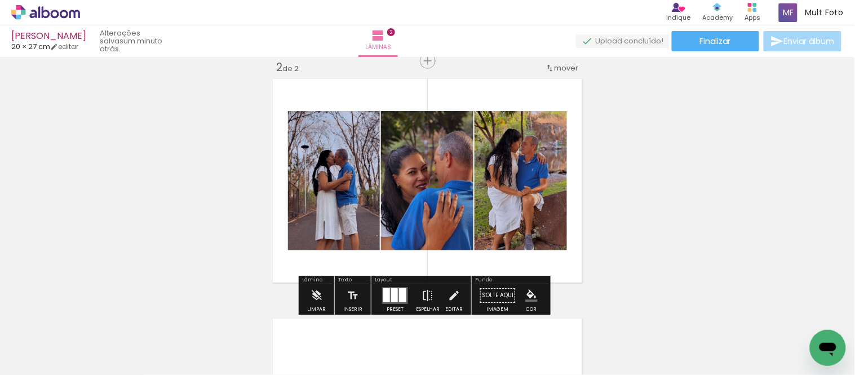
click at [672, 193] on div "Inserir lâmina 1 de 2 Inserir lâmina 2 de 2" at bounding box center [427, 166] width 855 height 719
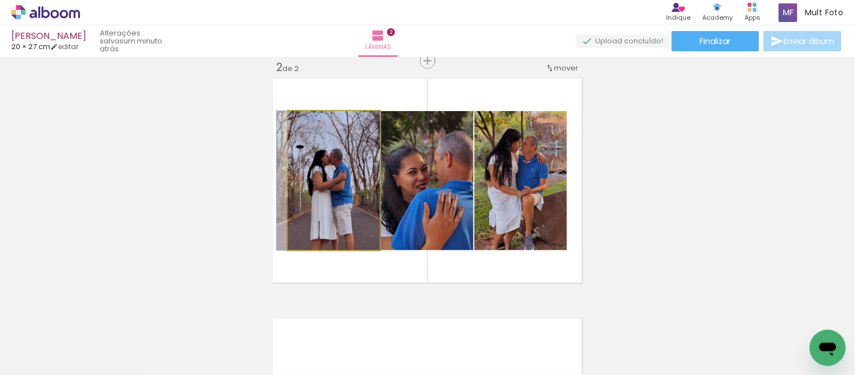
drag, startPoint x: 336, startPoint y: 179, endPoint x: 331, endPoint y: 165, distance: 14.4
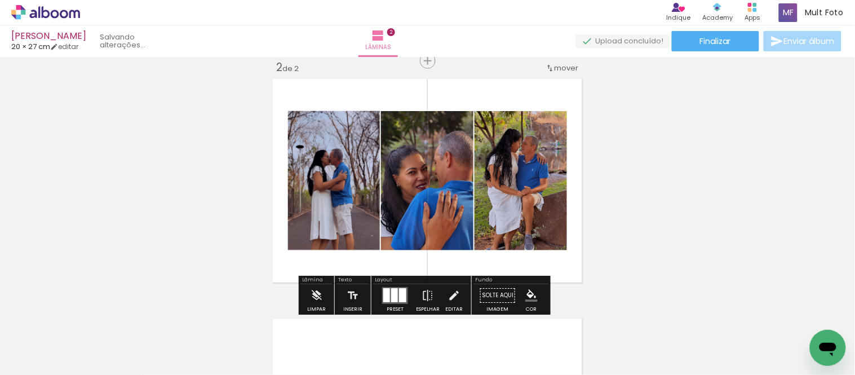
click at [663, 139] on div "Inserir lâmina 1 de 2 Inserir lâmina 2 de 2" at bounding box center [427, 166] width 855 height 719
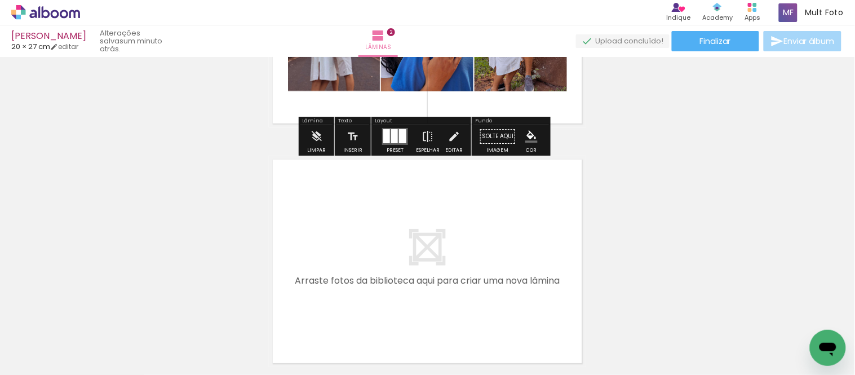
scroll to position [442, 0]
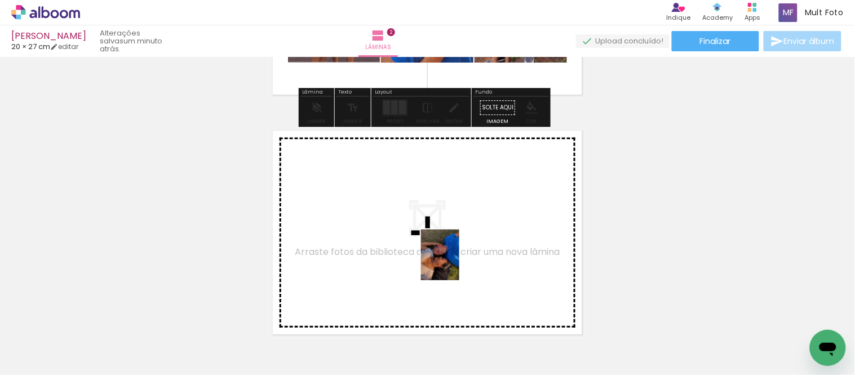
drag, startPoint x: 491, startPoint y: 356, endPoint x: 452, endPoint y: 257, distance: 105.5
click at [452, 257] on quentale-workspace at bounding box center [427, 187] width 855 height 375
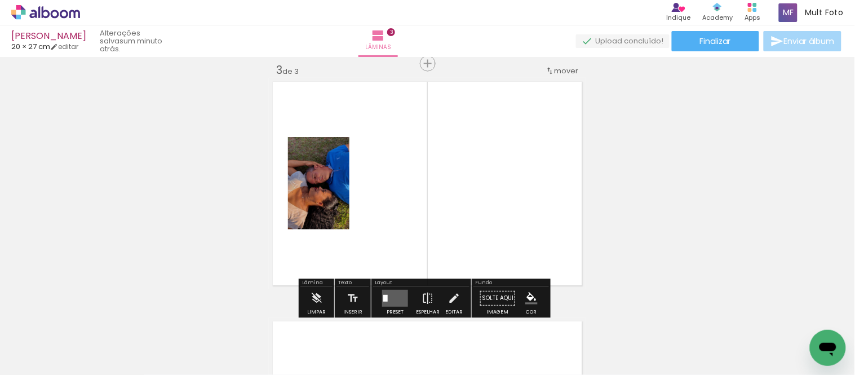
scroll to position [493, 0]
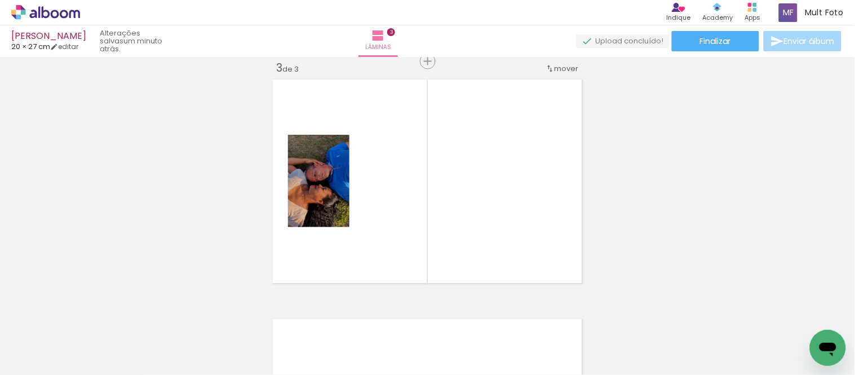
click at [195, 347] on div at bounding box center [176, 337] width 38 height 51
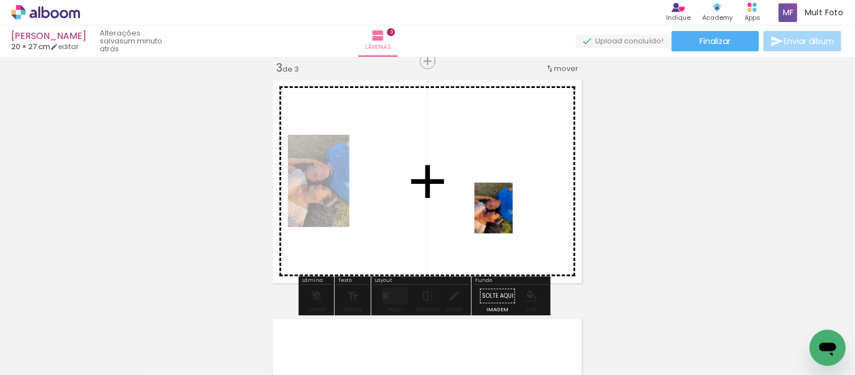
drag, startPoint x: 670, startPoint y: 331, endPoint x: 506, endPoint y: 215, distance: 201.3
click at [506, 215] on quentale-workspace at bounding box center [427, 187] width 855 height 375
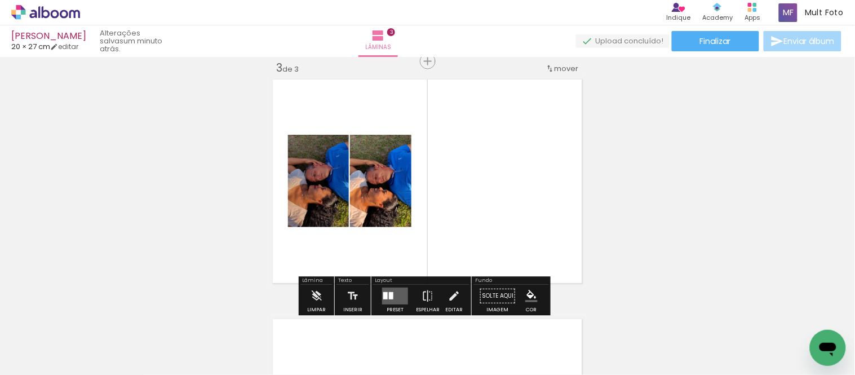
click at [384, 295] on div at bounding box center [385, 295] width 5 height 7
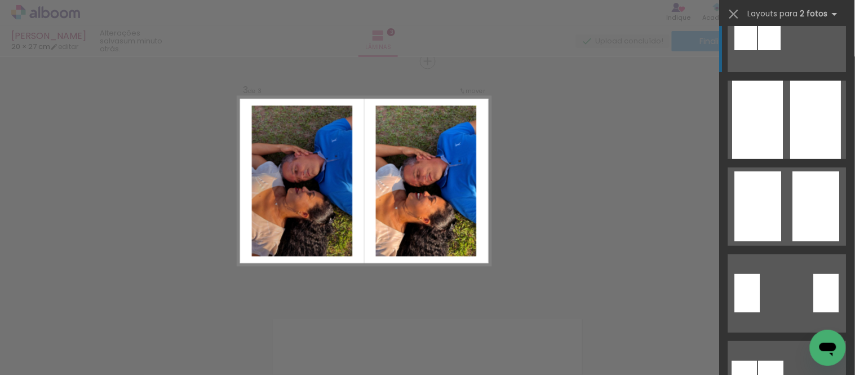
scroll to position [63, 0]
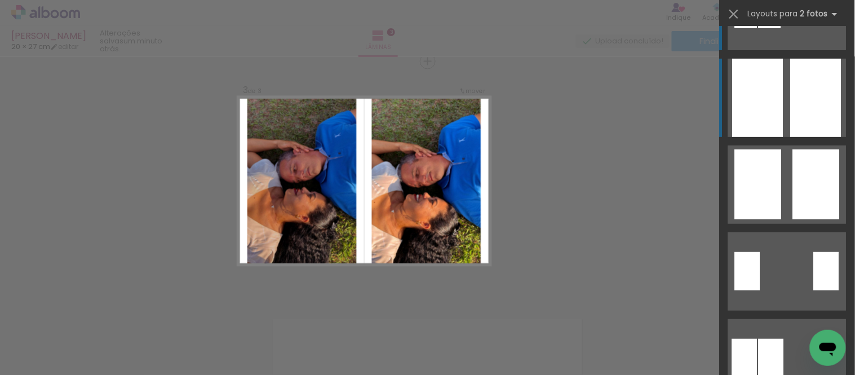
click at [781, 96] on quentale-layouter at bounding box center [787, 98] width 118 height 78
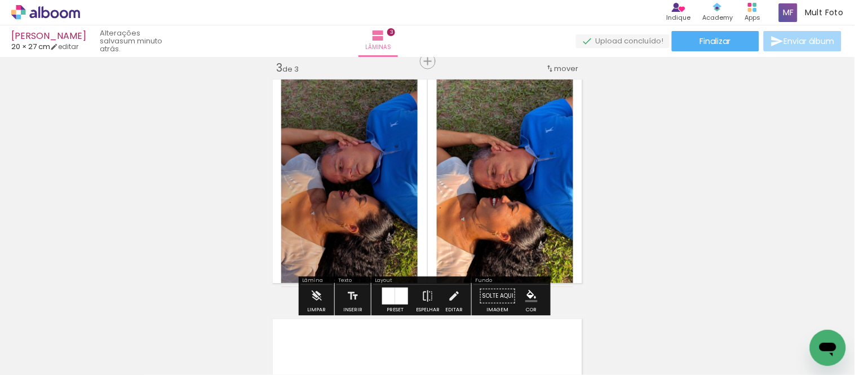
click at [708, 166] on div "Inserir lâmina 1 de 3 Inserir lâmina 2 de 3 Inserir lâmina 3 de 3" at bounding box center [427, 47] width 855 height 958
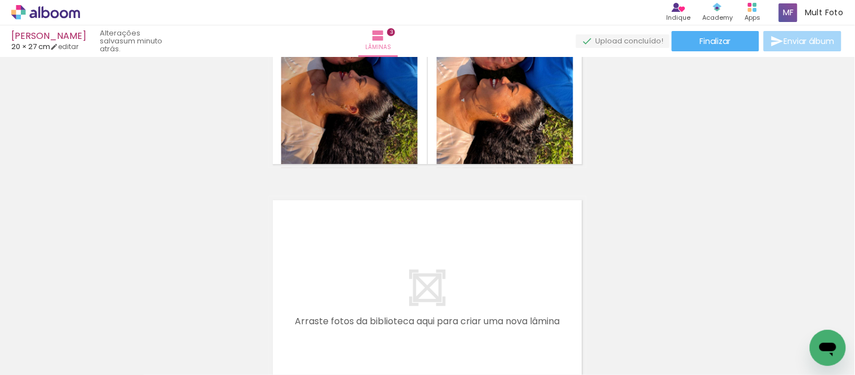
scroll to position [754, 0]
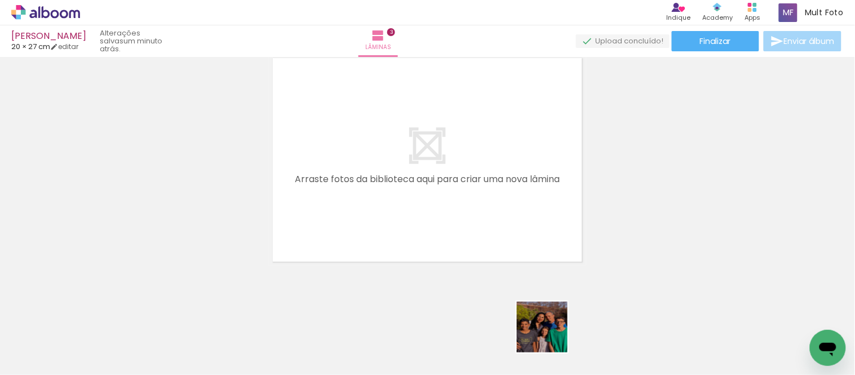
drag, startPoint x: 568, startPoint y: 341, endPoint x: 557, endPoint y: 334, distance: 13.4
click at [388, 215] on quentale-workspace at bounding box center [427, 187] width 855 height 375
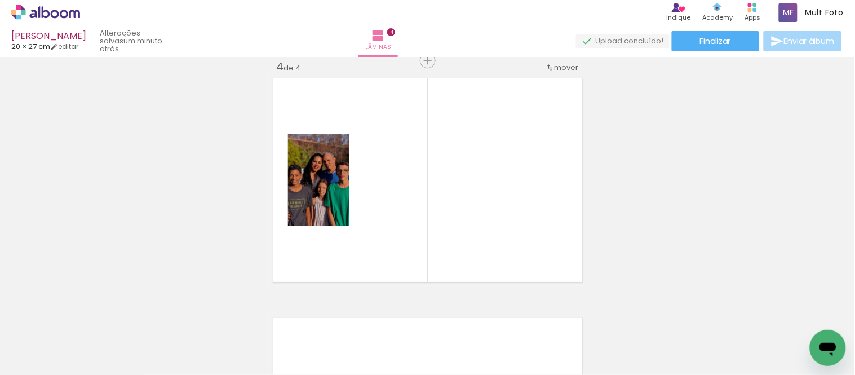
scroll to position [733, 0]
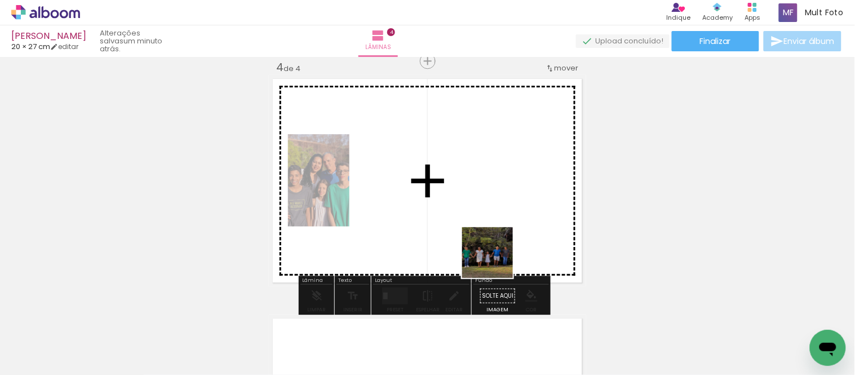
drag, startPoint x: 620, startPoint y: 341, endPoint x: 449, endPoint y: 224, distance: 206.7
click at [449, 224] on quentale-workspace at bounding box center [427, 187] width 855 height 375
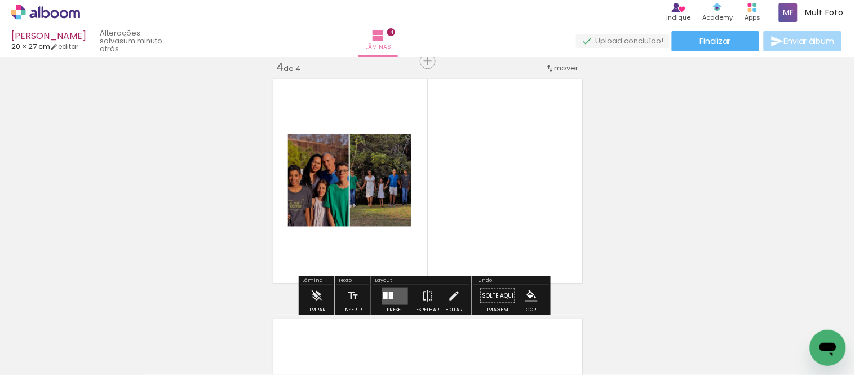
scroll to position [0, 187]
click at [389, 292] on div at bounding box center [391, 294] width 5 height 7
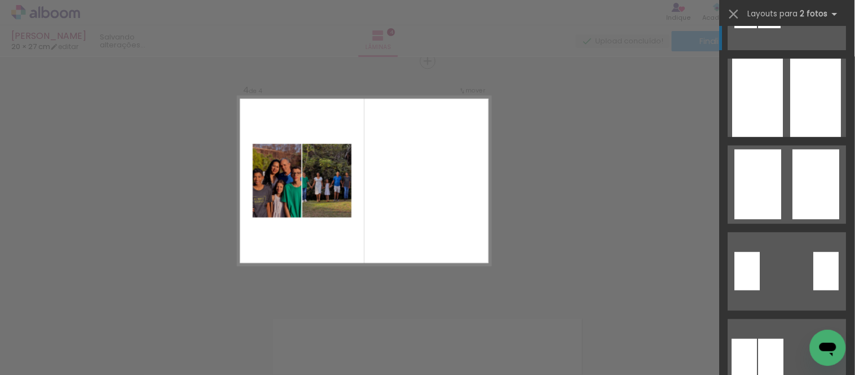
scroll to position [0, 0]
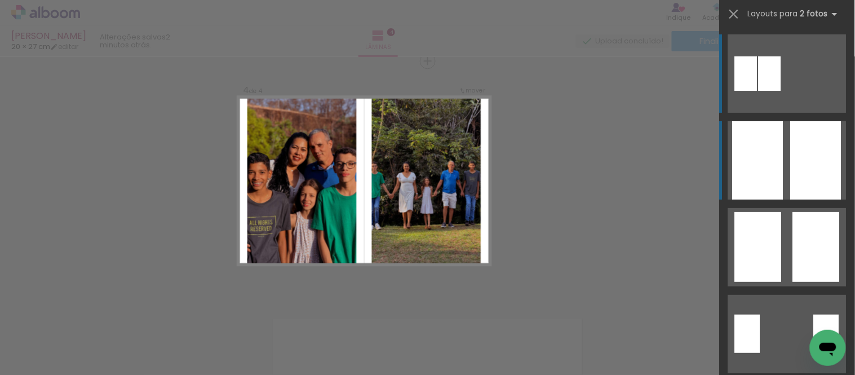
click at [825, 121] on div at bounding box center [815, 160] width 51 height 78
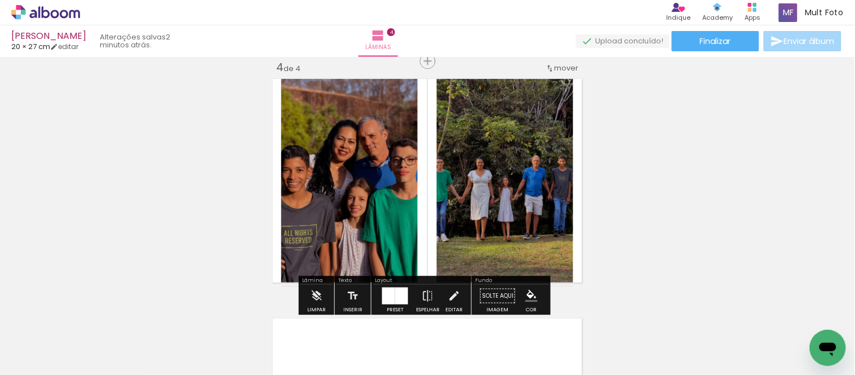
click at [528, 208] on quentale-photo at bounding box center [505, 180] width 136 height 211
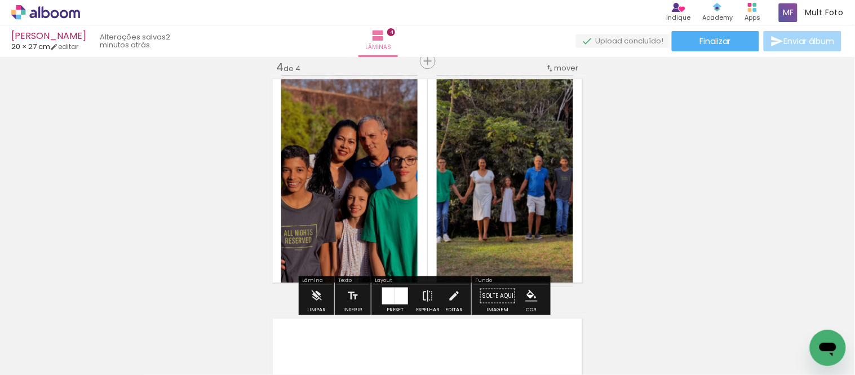
click at [402, 290] on div at bounding box center [401, 295] width 13 height 17
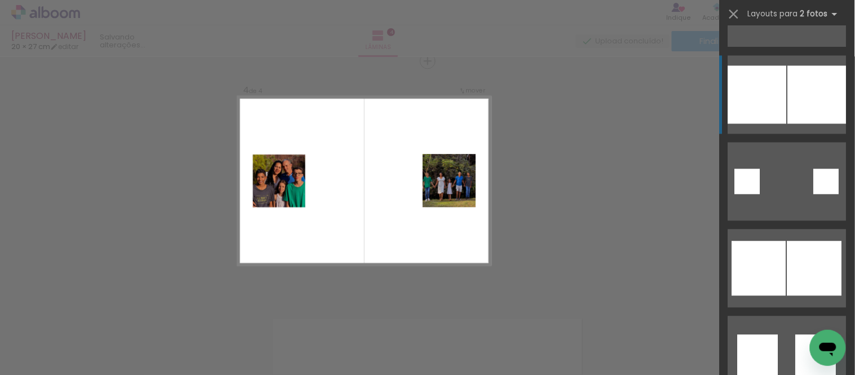
scroll to position [1652, 0]
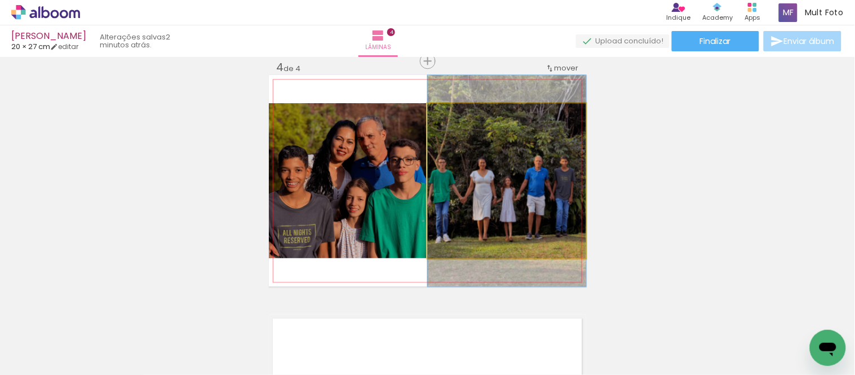
click at [556, 203] on quentale-photo at bounding box center [507, 180] width 158 height 155
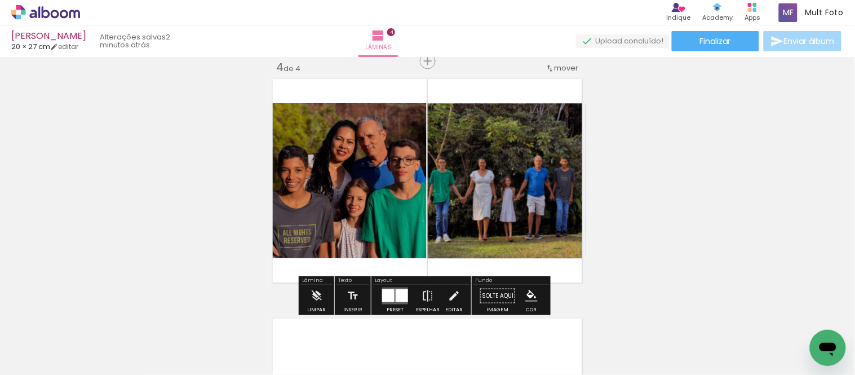
click at [327, 167] on quentale-photo at bounding box center [348, 180] width 158 height 155
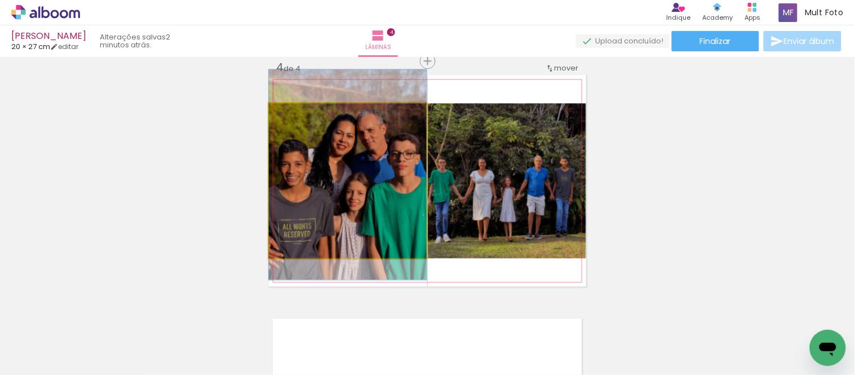
drag, startPoint x: 369, startPoint y: 185, endPoint x: 363, endPoint y: 179, distance: 8.8
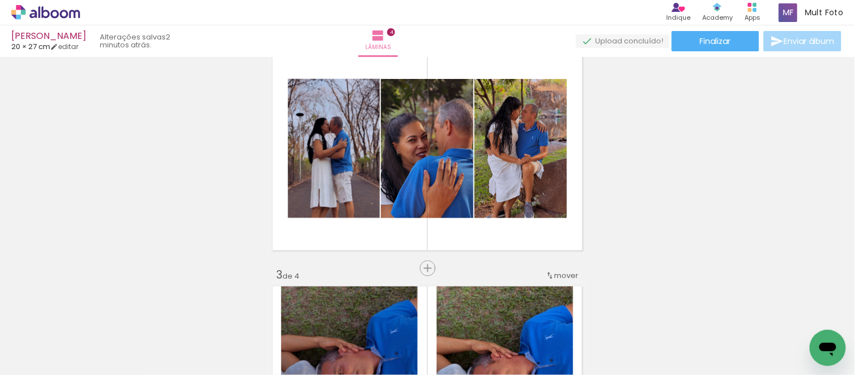
scroll to position [305, 0]
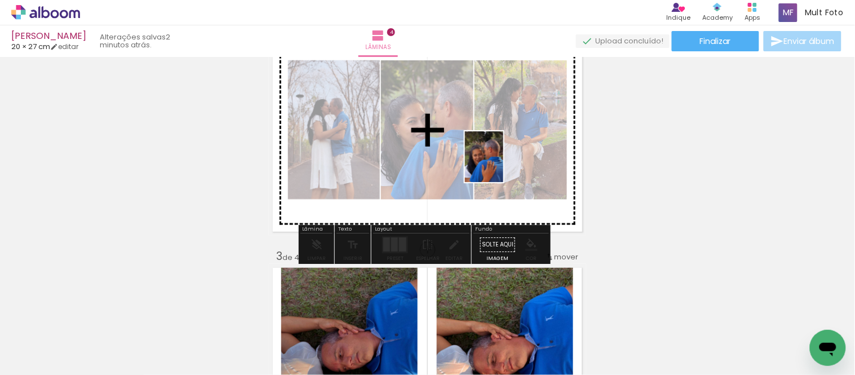
drag, startPoint x: 577, startPoint y: 342, endPoint x: 502, endPoint y: 158, distance: 198.6
click at [502, 158] on quentale-workspace at bounding box center [427, 187] width 855 height 375
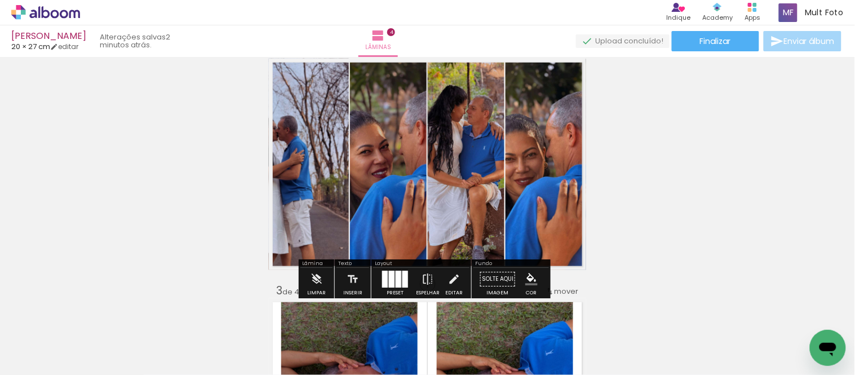
scroll to position [242, 0]
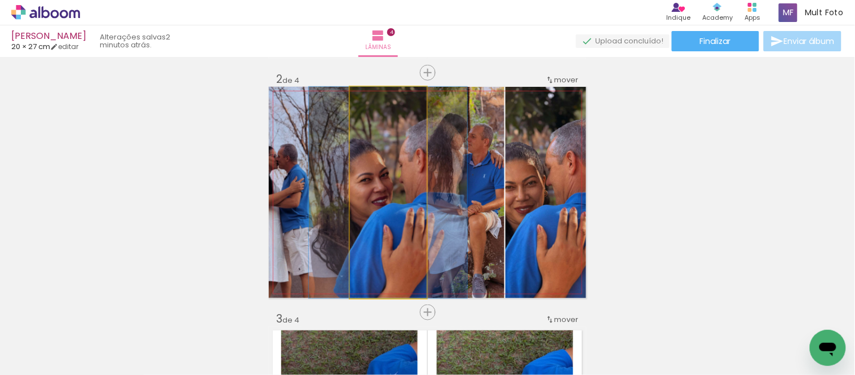
click at [413, 228] on quentale-photo at bounding box center [388, 192] width 77 height 211
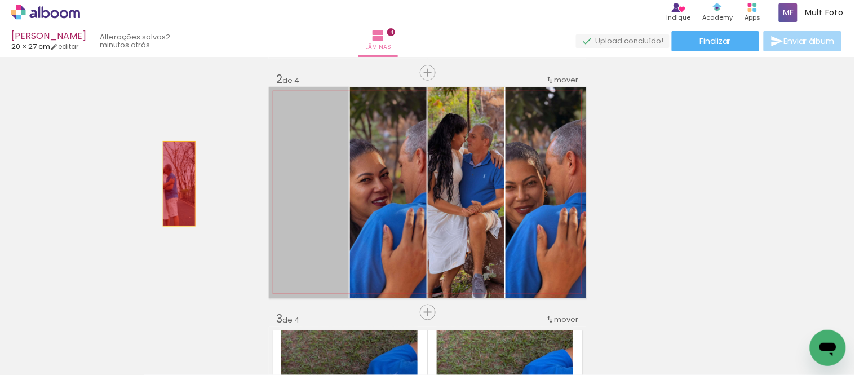
drag, startPoint x: 294, startPoint y: 184, endPoint x: 175, endPoint y: 184, distance: 118.9
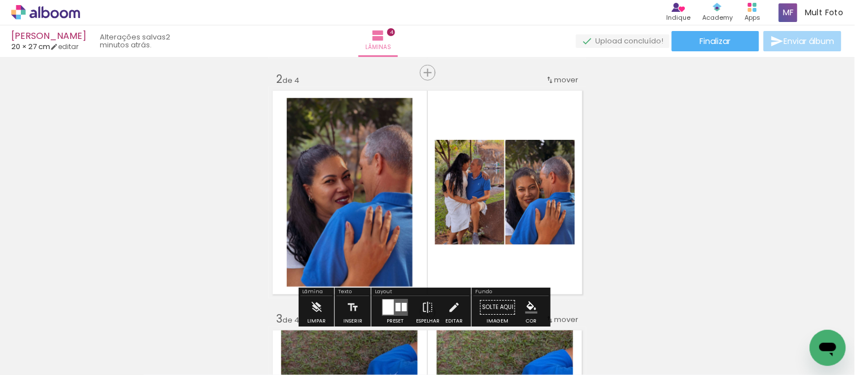
click at [396, 308] on quentale-thumb at bounding box center [367, 336] width 63 height 65
click at [0, 304] on div "Biblioteca 15 fotos Todas as fotos Não utilizadas Adicionar Fotos" at bounding box center [0, 339] width 0 height 70
click at [393, 301] on quentale-layouter at bounding box center [395, 307] width 26 height 17
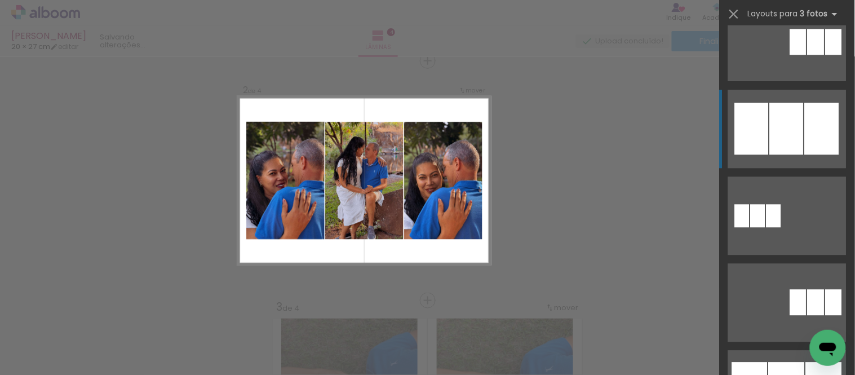
scroll to position [751, 0]
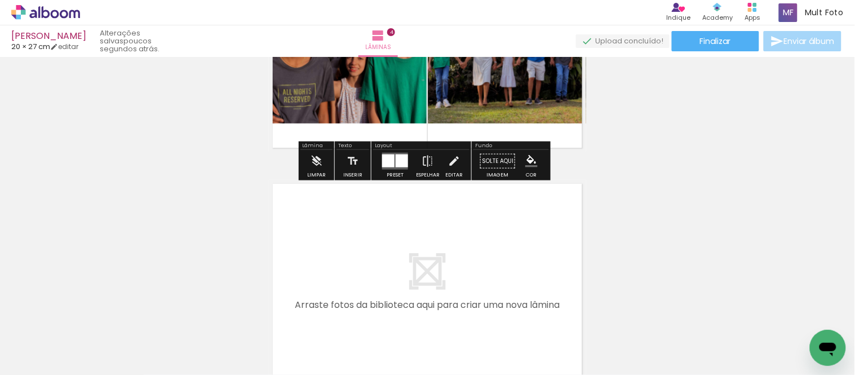
scroll to position [868, 0]
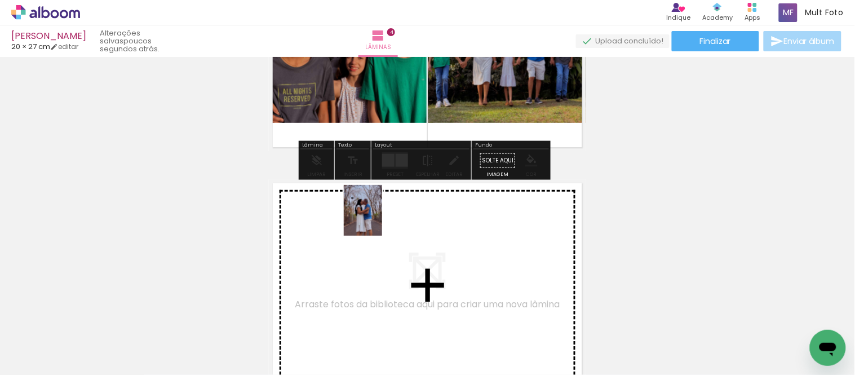
drag, startPoint x: 113, startPoint y: 344, endPoint x: 377, endPoint y: 235, distance: 285.9
click at [377, 235] on quentale-workspace at bounding box center [427, 187] width 855 height 375
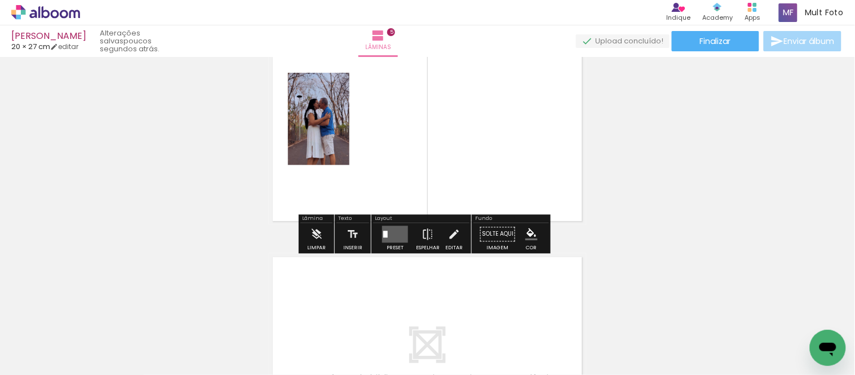
scroll to position [0, 187]
click at [438, 141] on quentale-layouter at bounding box center [427, 119] width 317 height 211
click at [394, 238] on quentale-layouter at bounding box center [395, 233] width 26 height 17
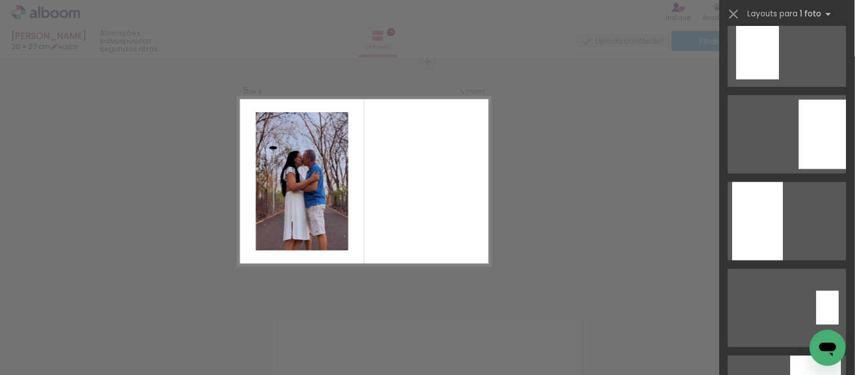
scroll to position [313, 0]
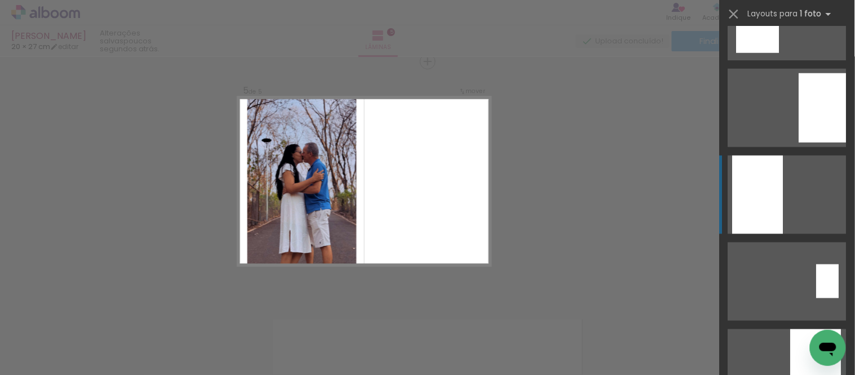
click at [799, 143] on div at bounding box center [822, 107] width 47 height 69
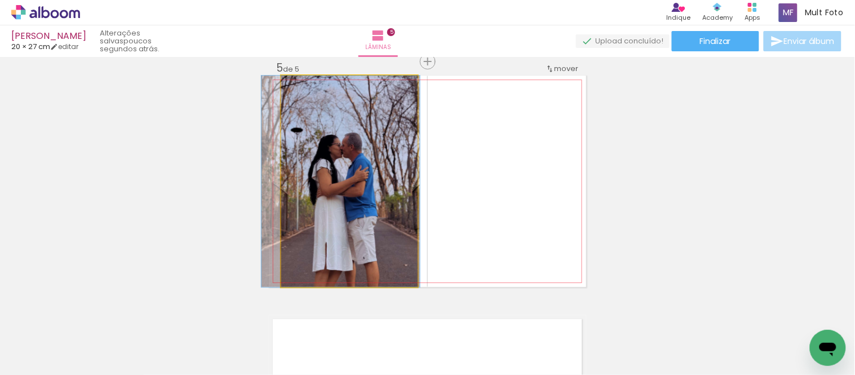
drag, startPoint x: 381, startPoint y: 201, endPoint x: 372, endPoint y: 155, distance: 46.4
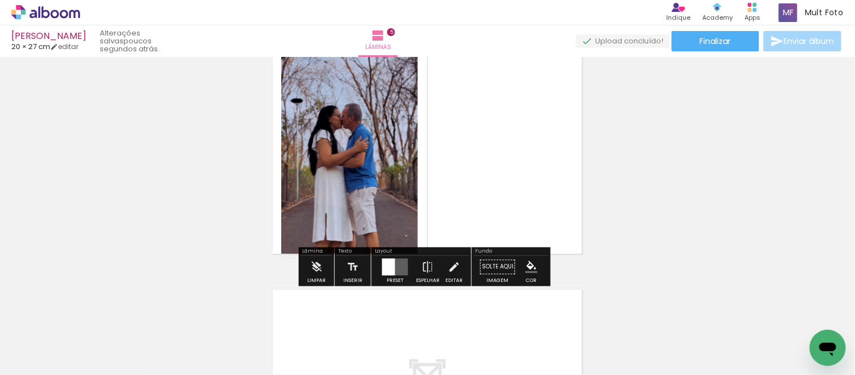
scroll to position [972, 0]
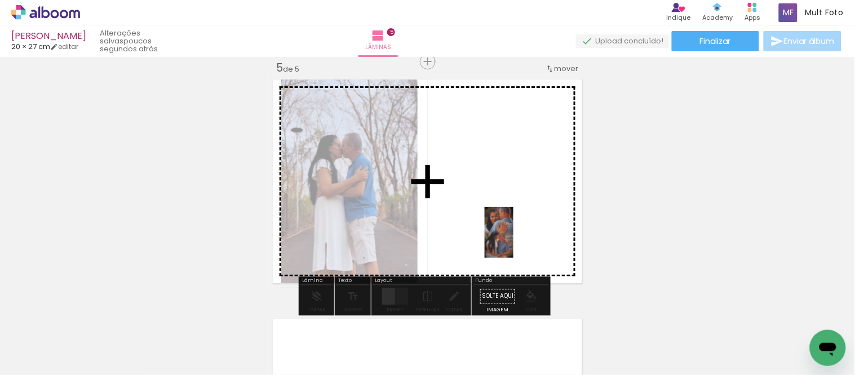
drag, startPoint x: 615, startPoint y: 325, endPoint x: 518, endPoint y: 239, distance: 129.3
click at [518, 239] on quentale-workspace at bounding box center [427, 187] width 855 height 375
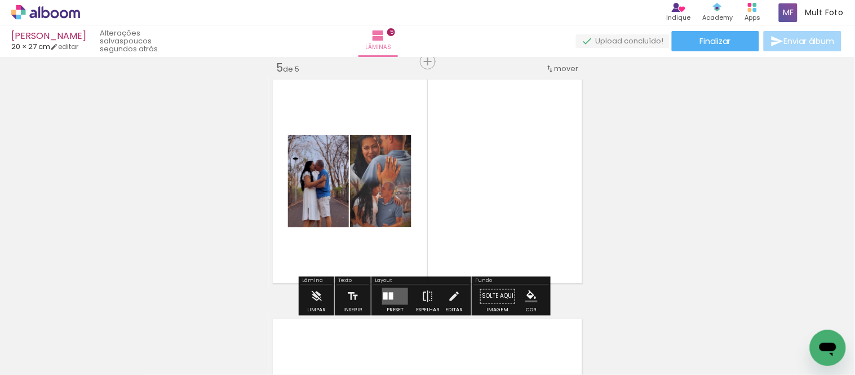
click at [392, 295] on quentale-layouter at bounding box center [395, 295] width 26 height 17
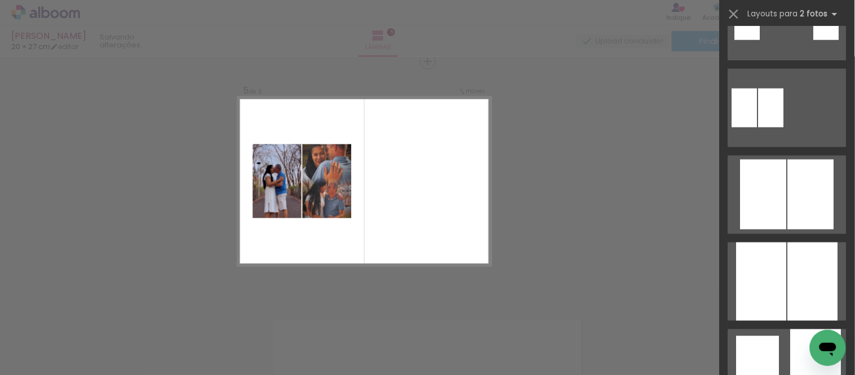
scroll to position [0, 0]
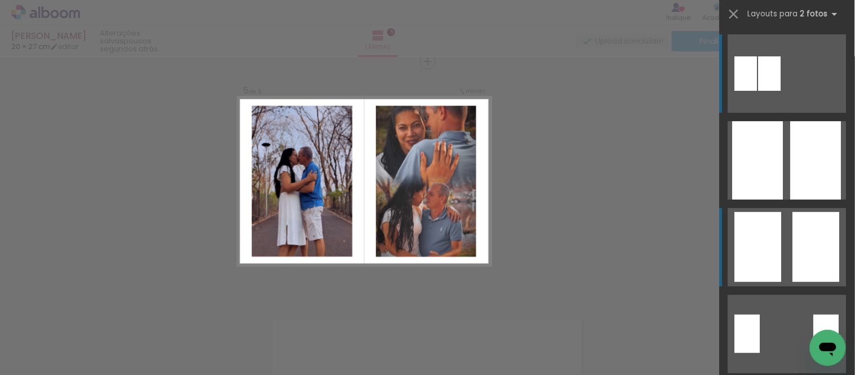
click at [784, 229] on quentale-layouter at bounding box center [787, 247] width 118 height 78
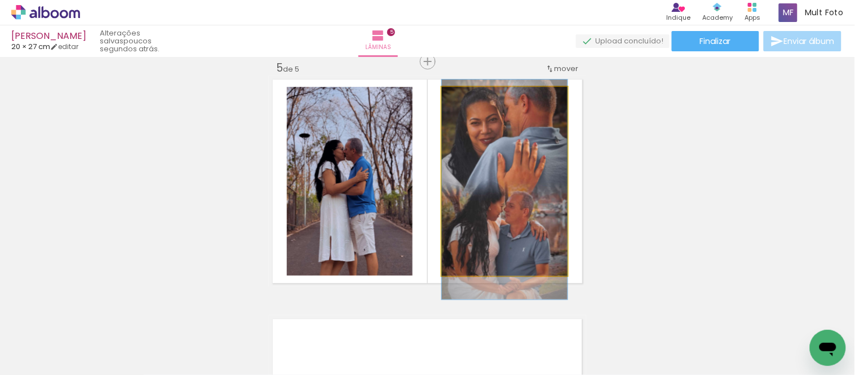
drag, startPoint x: 537, startPoint y: 167, endPoint x: 545, endPoint y: 176, distance: 11.2
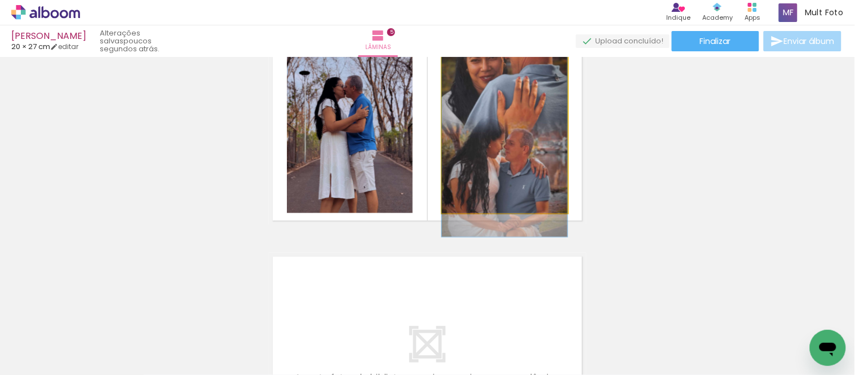
click at [538, 140] on quentale-photo at bounding box center [505, 118] width 126 height 189
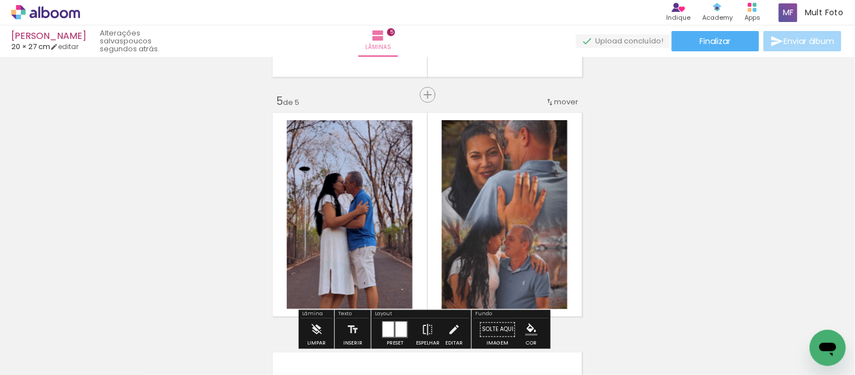
scroll to position [909, 0]
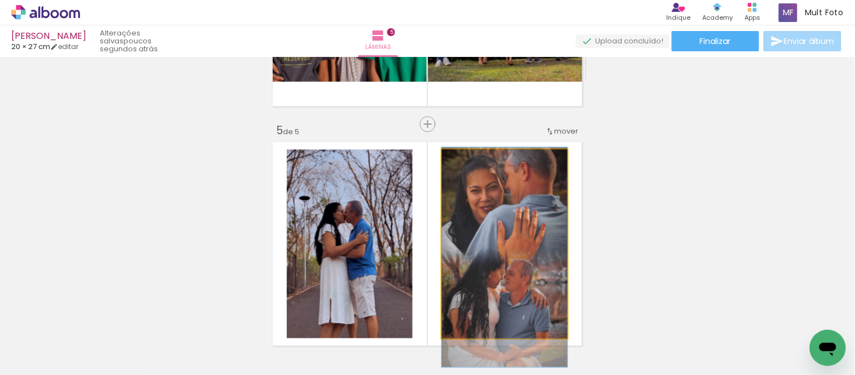
drag, startPoint x: 500, startPoint y: 185, endPoint x: 496, endPoint y: 190, distance: 6.4
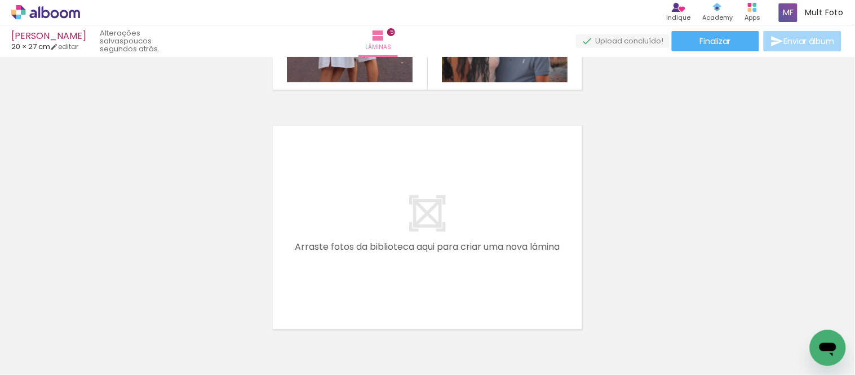
scroll to position [1223, 0]
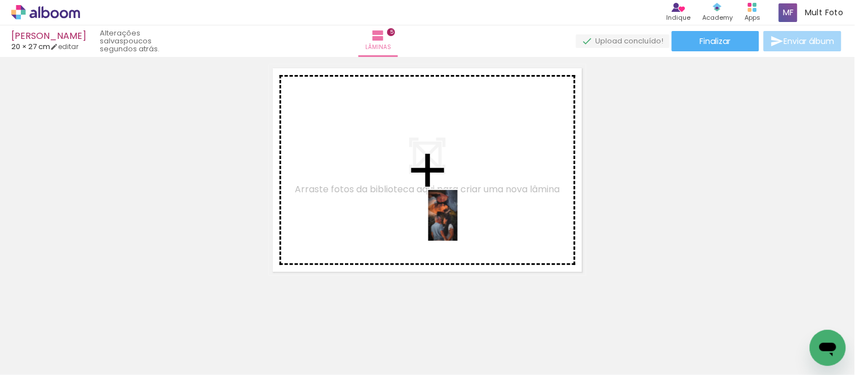
drag, startPoint x: 693, startPoint y: 346, endPoint x: 426, endPoint y: 204, distance: 302.2
click at [426, 204] on quentale-workspace at bounding box center [427, 187] width 855 height 375
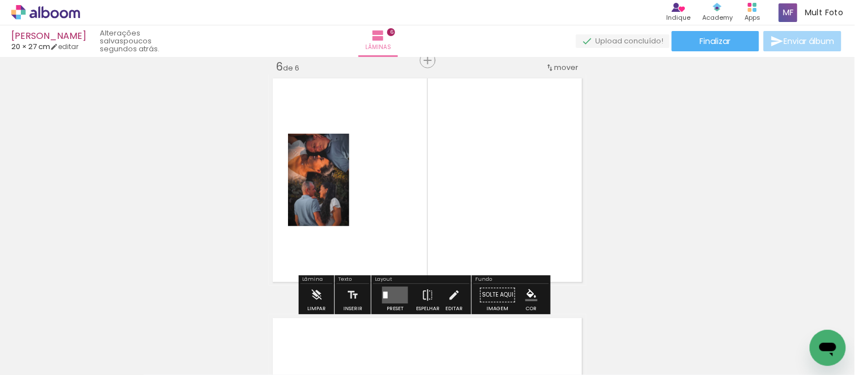
scroll to position [1212, 0]
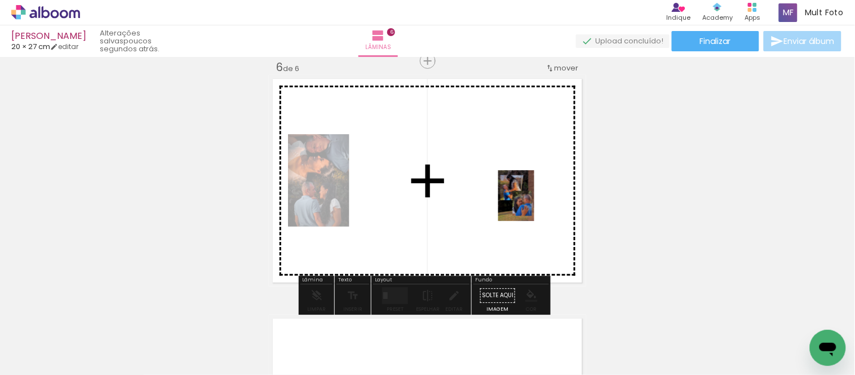
drag, startPoint x: 744, startPoint y: 341, endPoint x: 525, endPoint y: 198, distance: 261.7
click at [525, 198] on quentale-workspace at bounding box center [427, 187] width 855 height 375
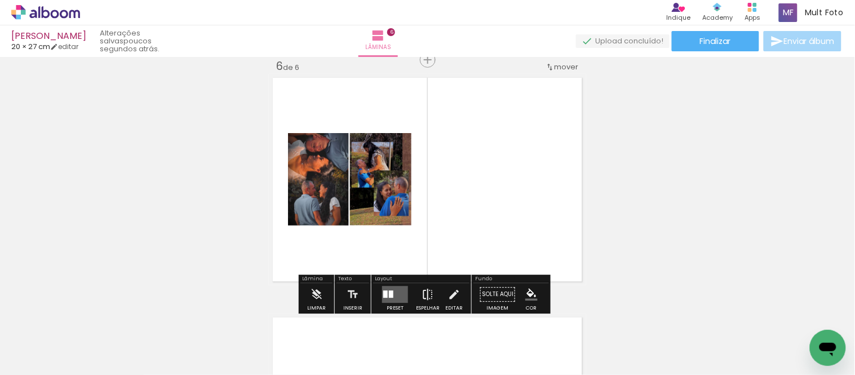
scroll to position [1274, 0]
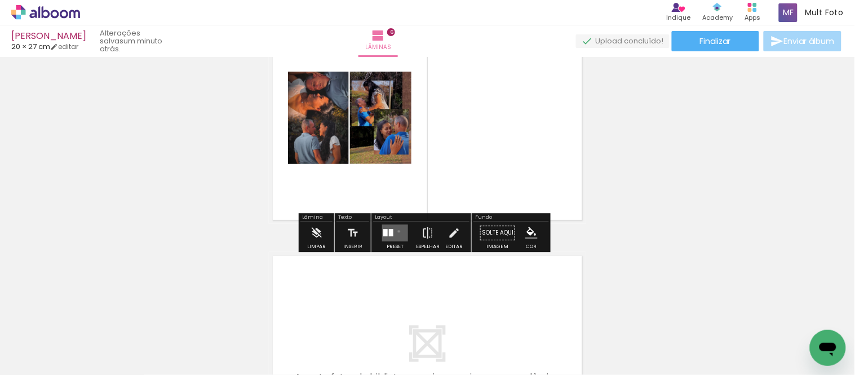
click at [396, 231] on quentale-layouter at bounding box center [395, 232] width 26 height 17
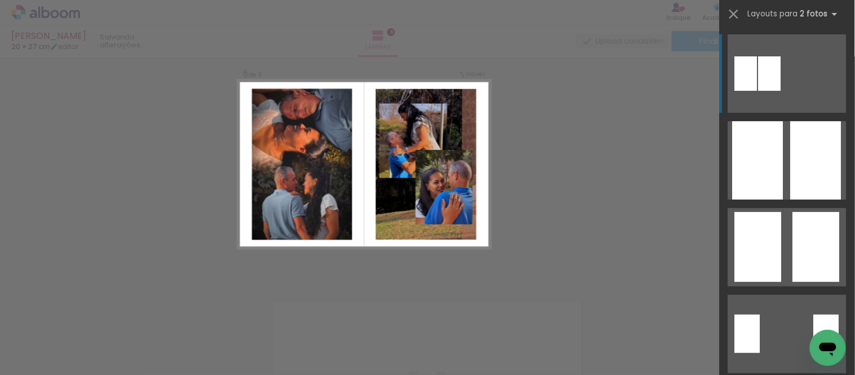
scroll to position [1212, 0]
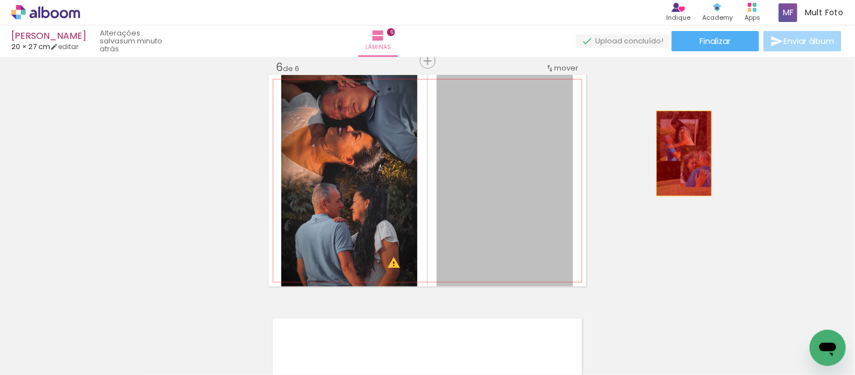
drag, startPoint x: 530, startPoint y: 177, endPoint x: 680, endPoint y: 153, distance: 152.3
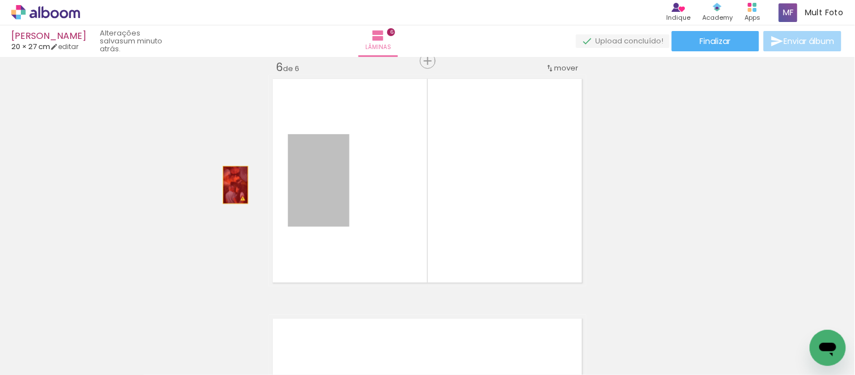
drag, startPoint x: 330, startPoint y: 193, endPoint x: 223, endPoint y: 186, distance: 107.9
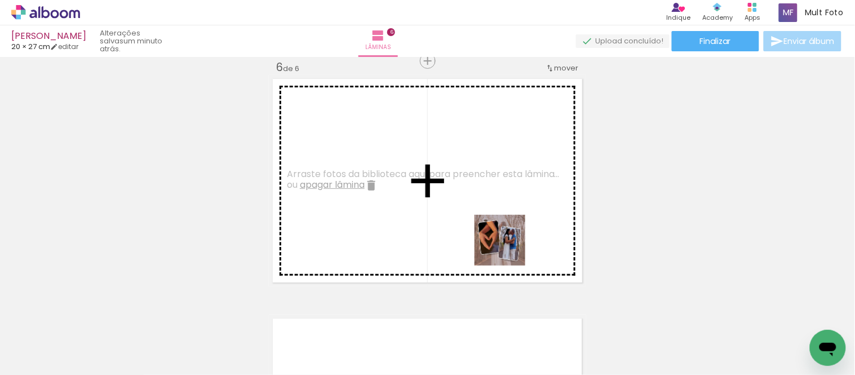
drag, startPoint x: 799, startPoint y: 337, endPoint x: 463, endPoint y: 220, distance: 356.0
click at [463, 220] on quentale-workspace at bounding box center [427, 187] width 855 height 375
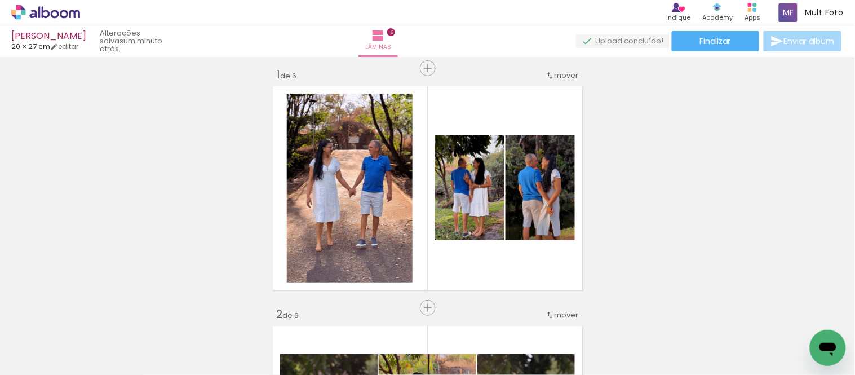
scroll to position [0, 0]
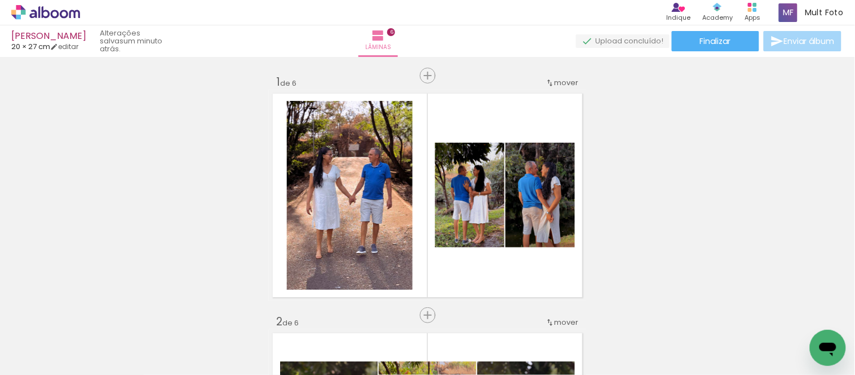
click at [791, 47] on paper-button "Enviar álbum" at bounding box center [802, 41] width 78 height 20
click at [805, 38] on span "Enviar álbum" at bounding box center [809, 41] width 51 height 8
click at [732, 38] on paper-button "Finalizar" at bounding box center [715, 41] width 87 height 20
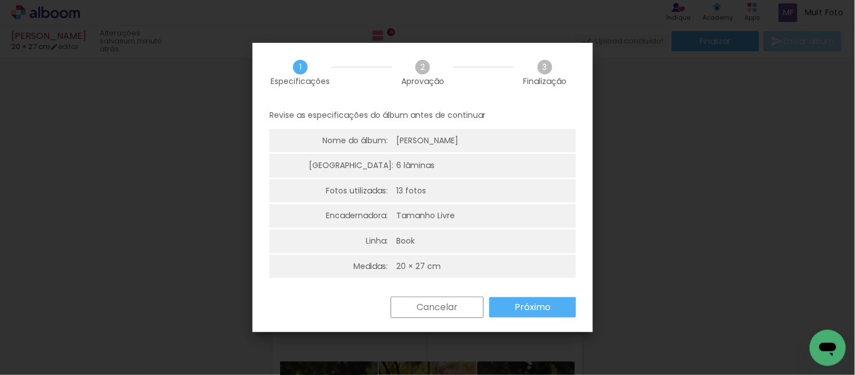
click at [0, 0] on slot "Próximo" at bounding box center [0, 0] width 0 height 0
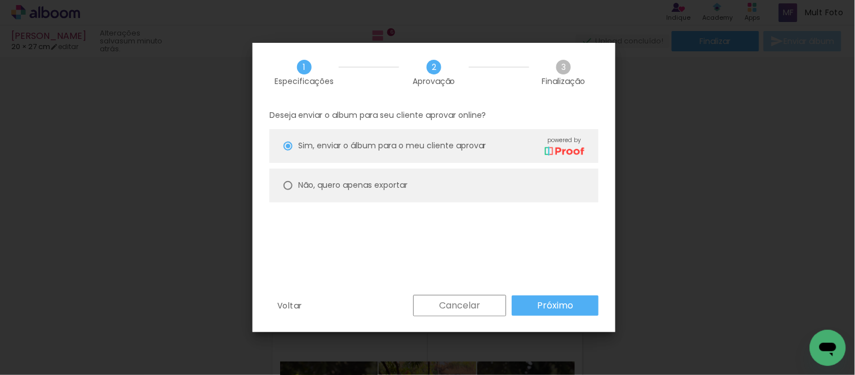
click at [407, 177] on paper-radio-button "Não, quero apenas exportar" at bounding box center [433, 185] width 329 height 34
type paper-radio-button "on"
click at [0, 0] on slot "Próximo" at bounding box center [0, 0] width 0 height 0
type input "Alta, 300 DPI"
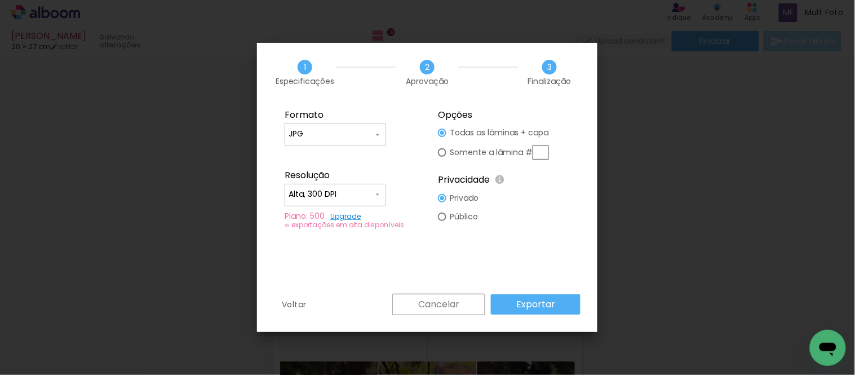
click at [0, 0] on slot "Exportar" at bounding box center [0, 0] width 0 height 0
click at [549, 300] on div "Cancelar Exportar" at bounding box center [483, 304] width 194 height 21
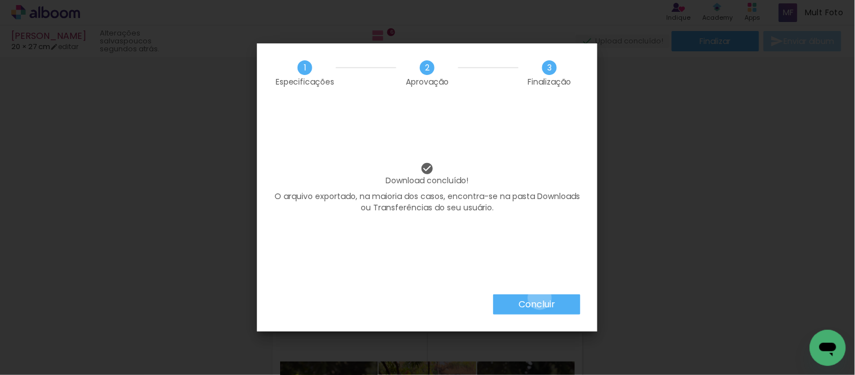
click at [0, 0] on slot "Concluir" at bounding box center [0, 0] width 0 height 0
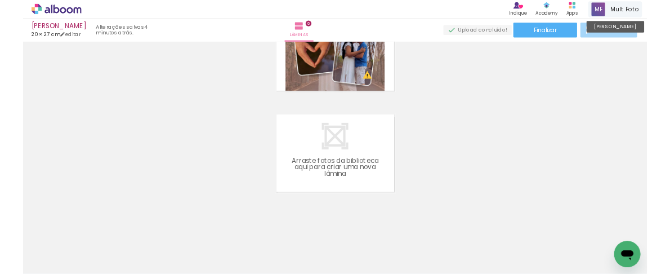
scroll to position [867, 0]
